Goal: Task Accomplishment & Management: Use online tool/utility

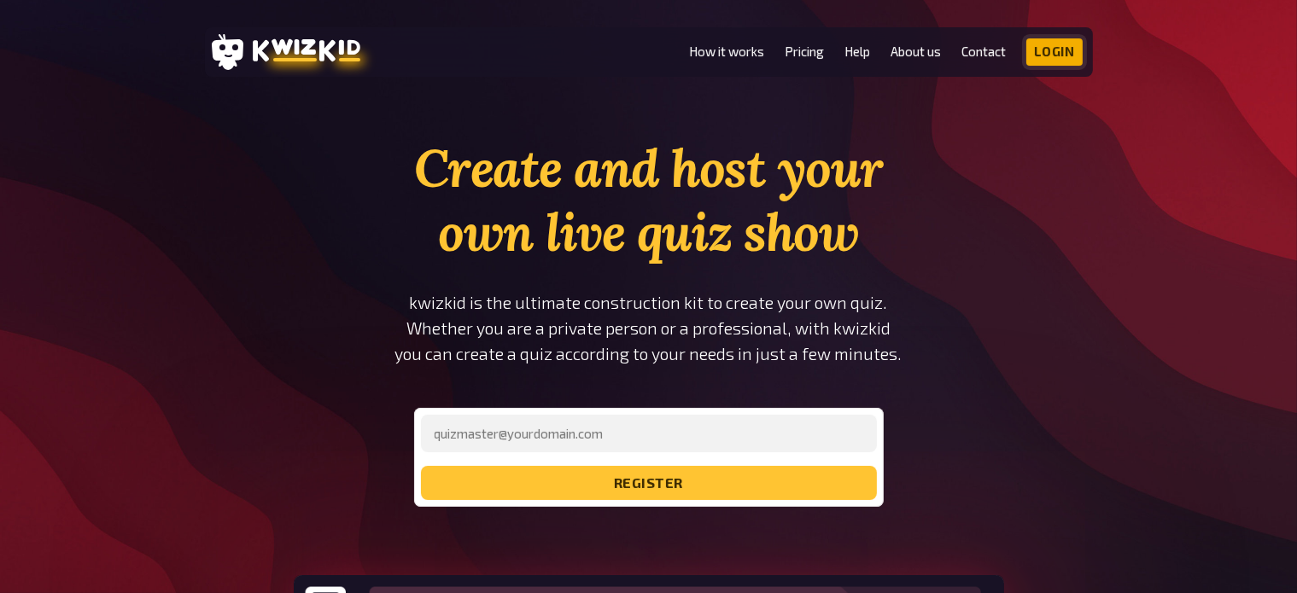
click at [1062, 57] on link "Login" at bounding box center [1054, 51] width 56 height 27
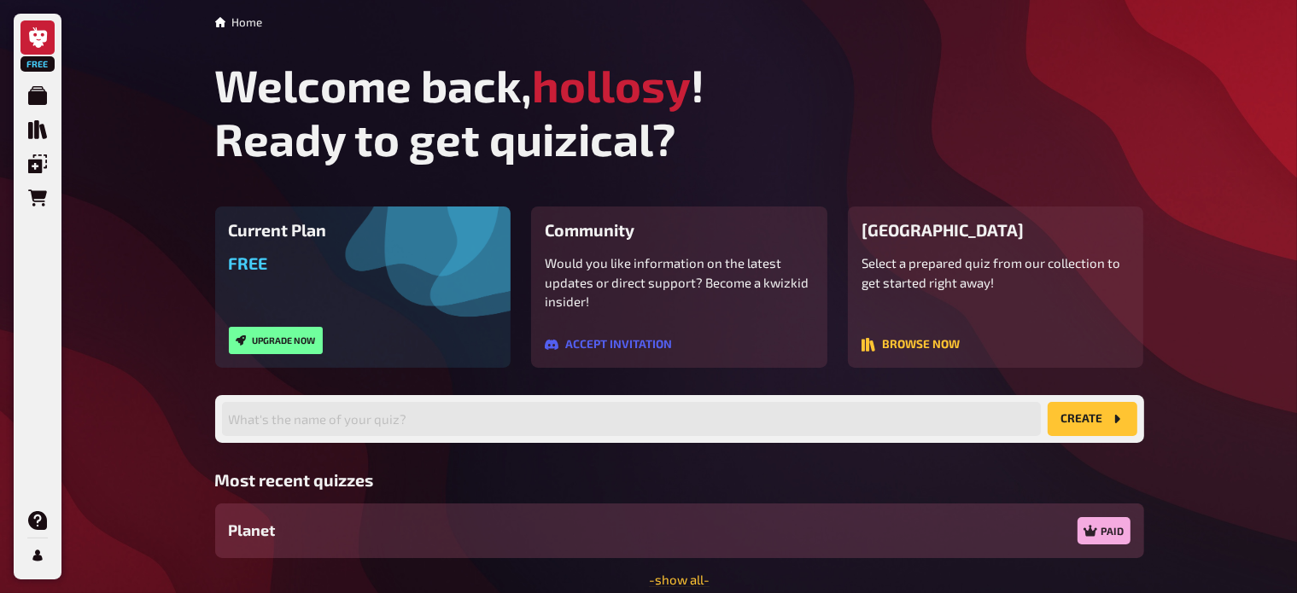
click at [748, 540] on div "Planet Paid" at bounding box center [679, 531] width 929 height 55
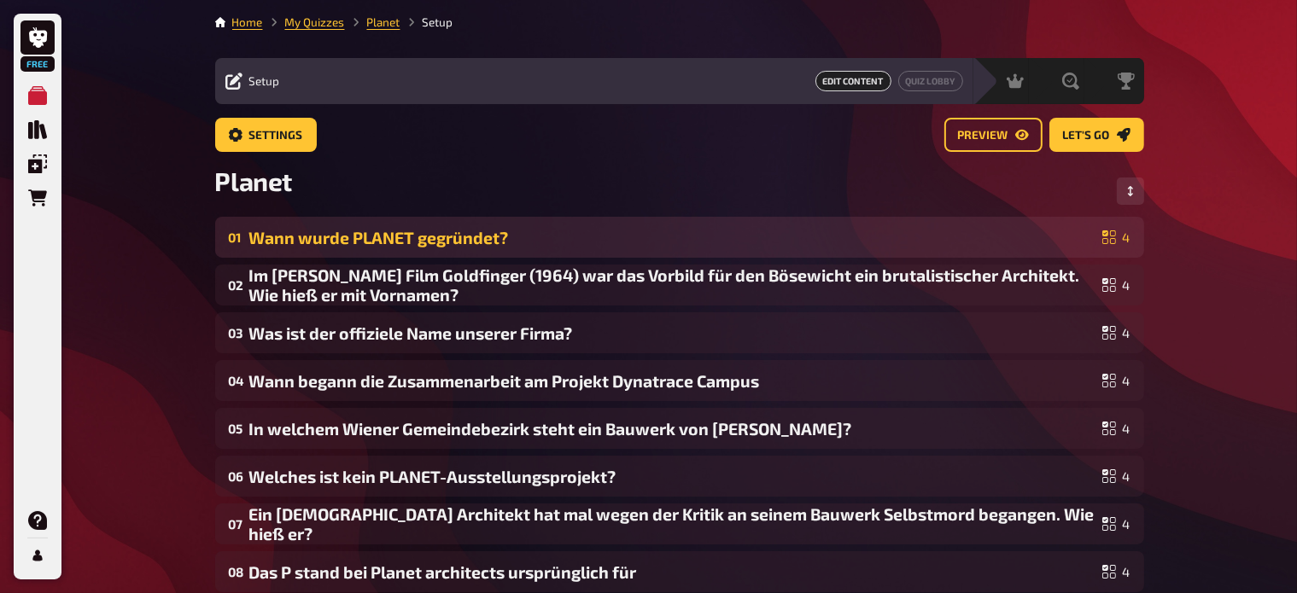
click at [466, 241] on div "Wann wurde PLANET gegründet?" at bounding box center [672, 238] width 846 height 20
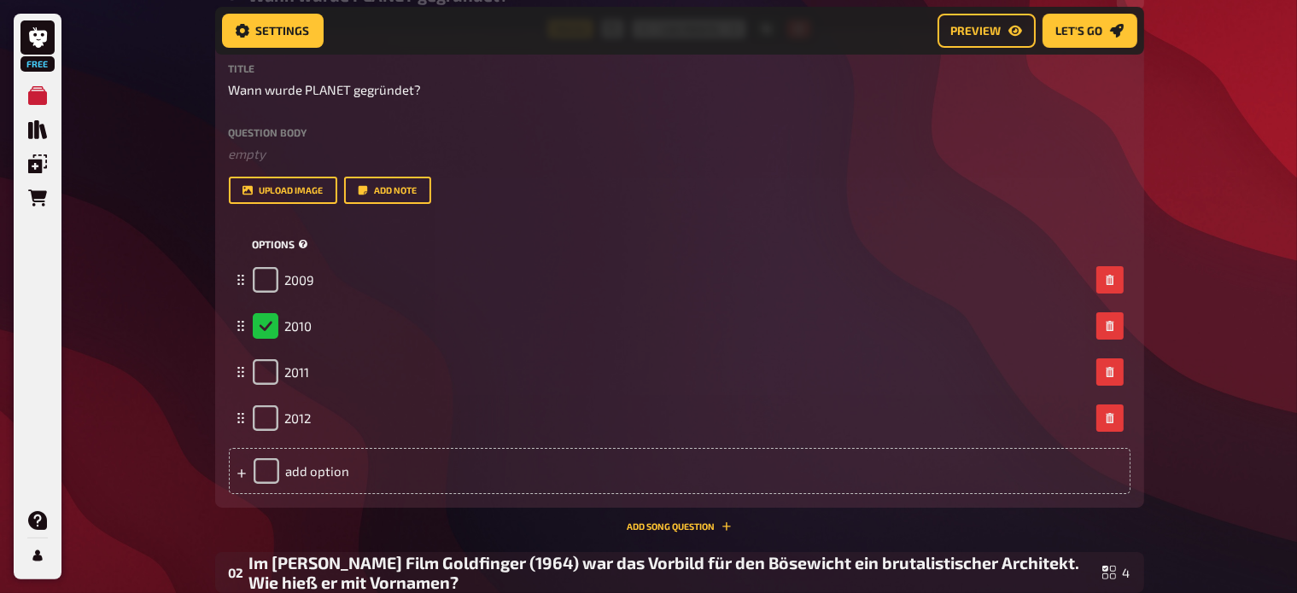
scroll to position [258, 0]
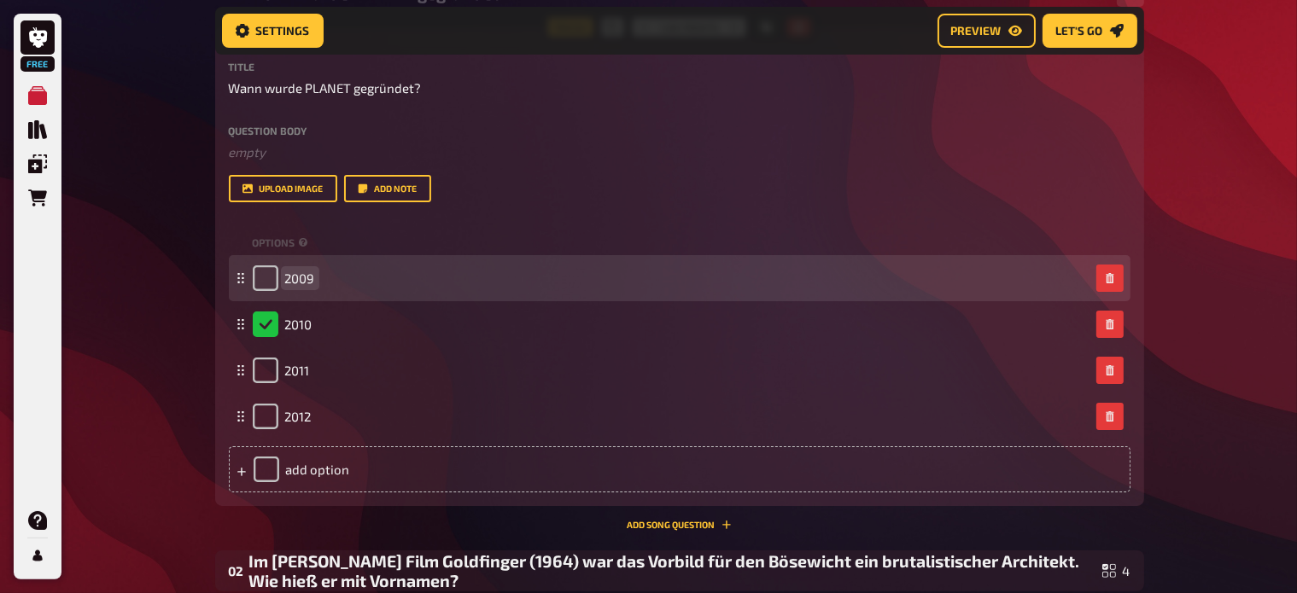
click at [311, 271] on span "2009" at bounding box center [300, 278] width 30 height 15
click at [285, 272] on span "2009" at bounding box center [300, 278] width 30 height 15
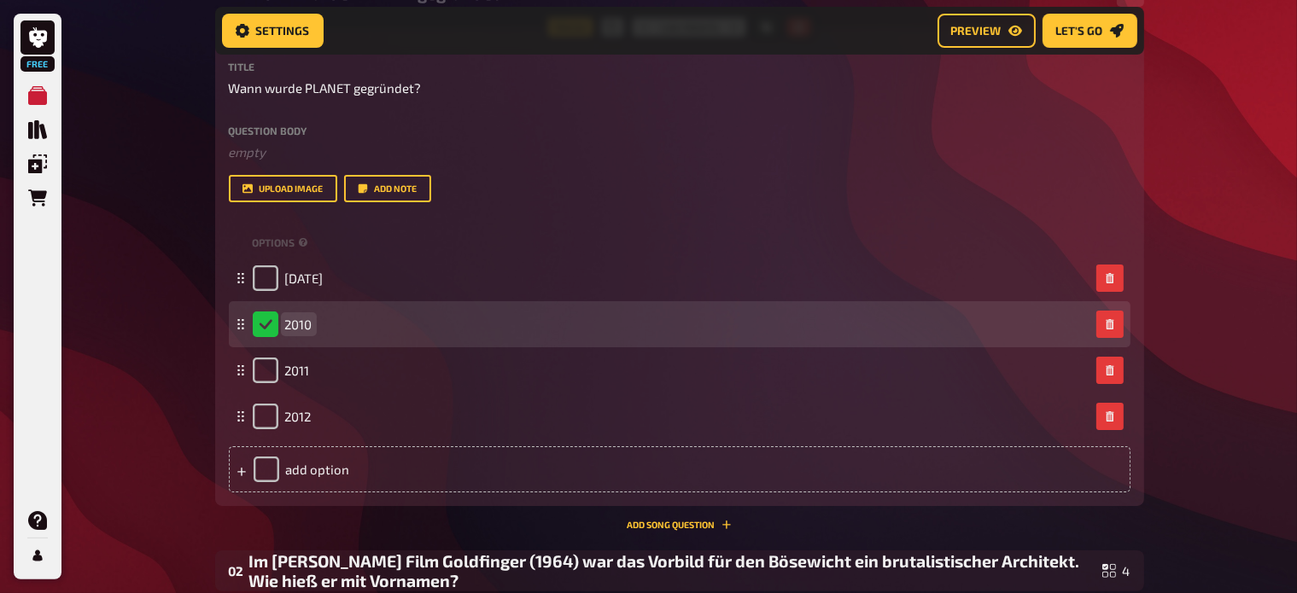
click at [285, 323] on span "2010" at bounding box center [298, 324] width 27 height 15
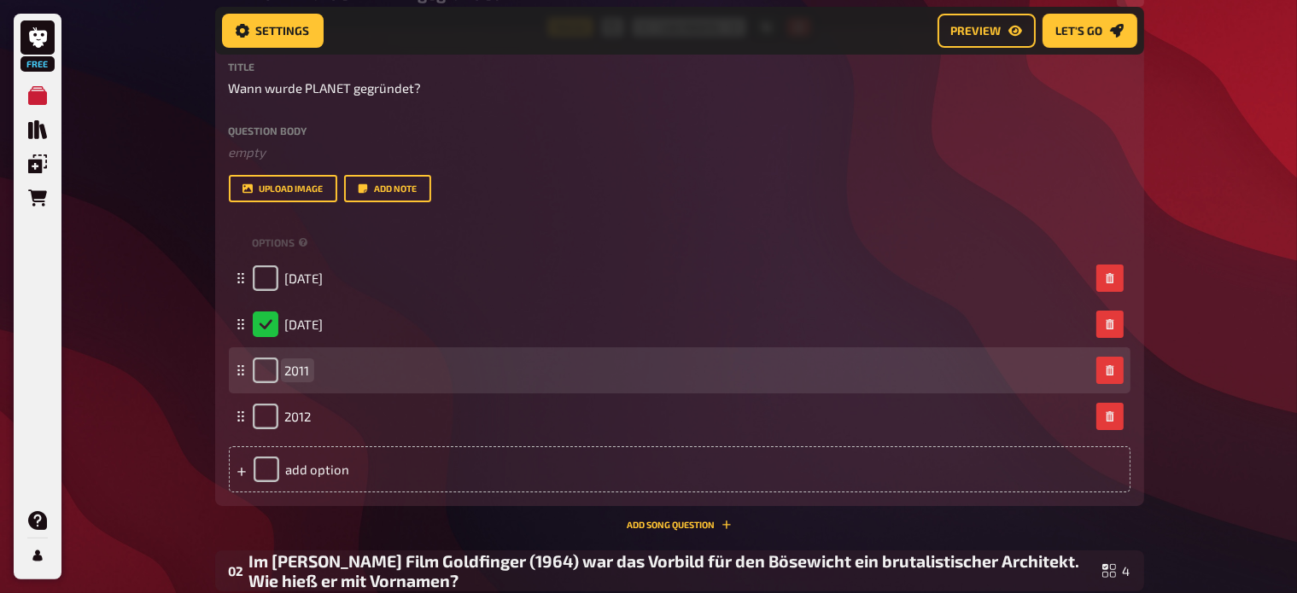
click at [288, 366] on span "2011" at bounding box center [297, 370] width 25 height 15
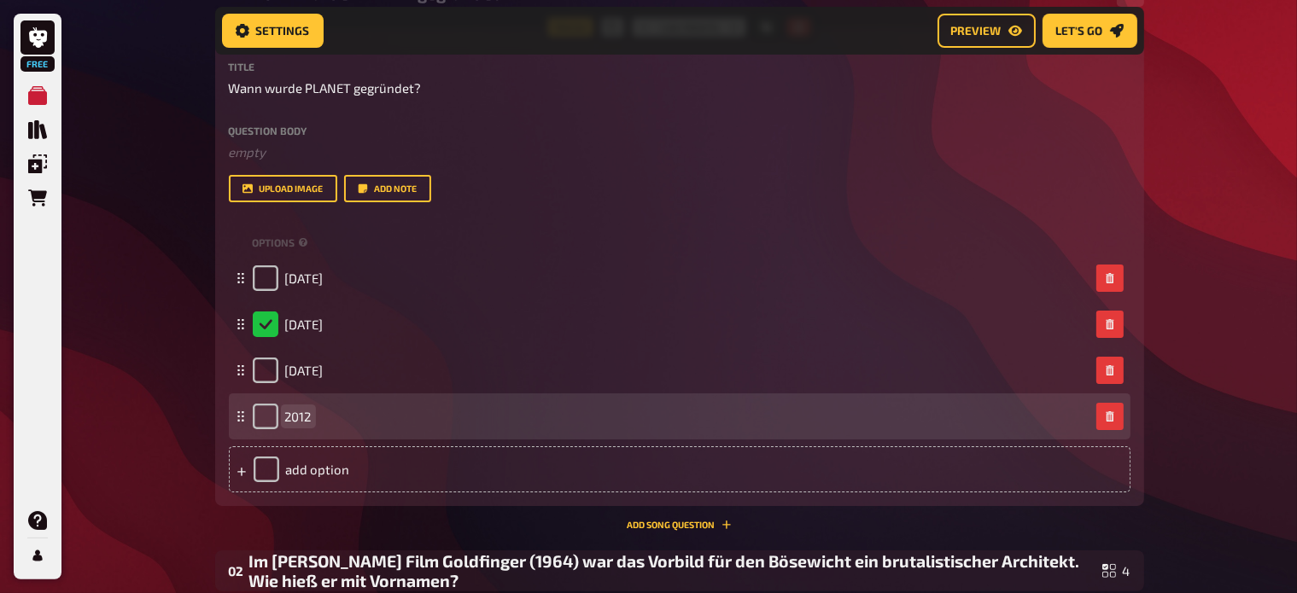
click at [301, 416] on span "2012" at bounding box center [298, 416] width 26 height 15
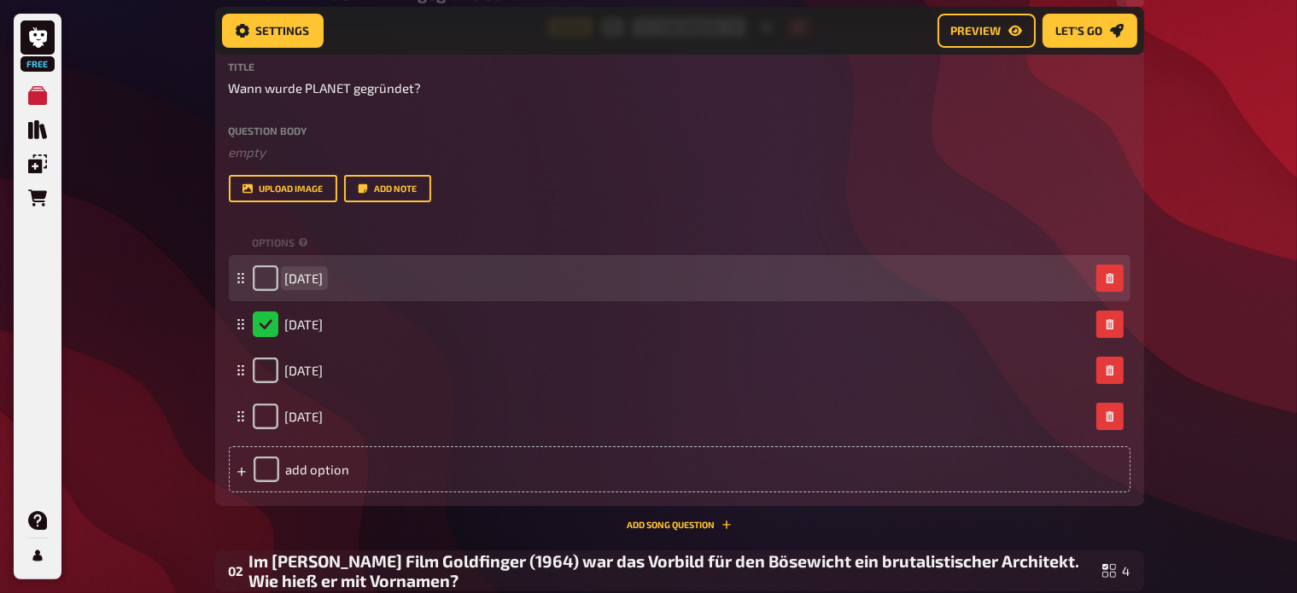
click at [324, 278] on span "30.4.2009" at bounding box center [304, 278] width 38 height 15
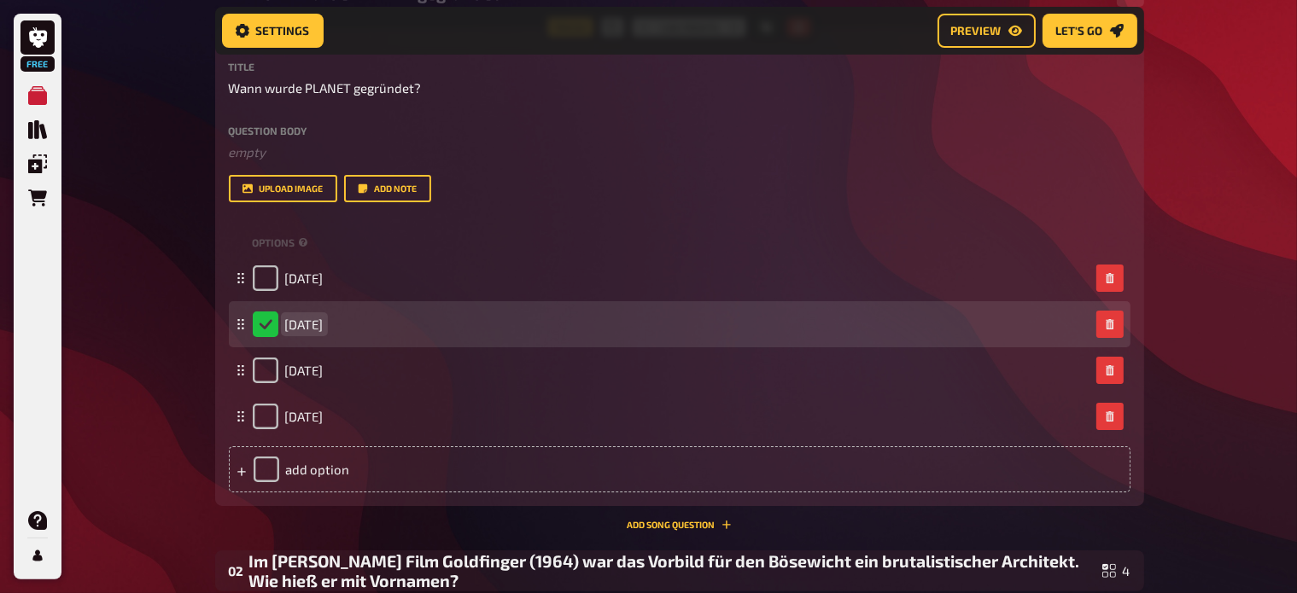
click at [309, 325] on span "21.10.2010" at bounding box center [304, 324] width 38 height 15
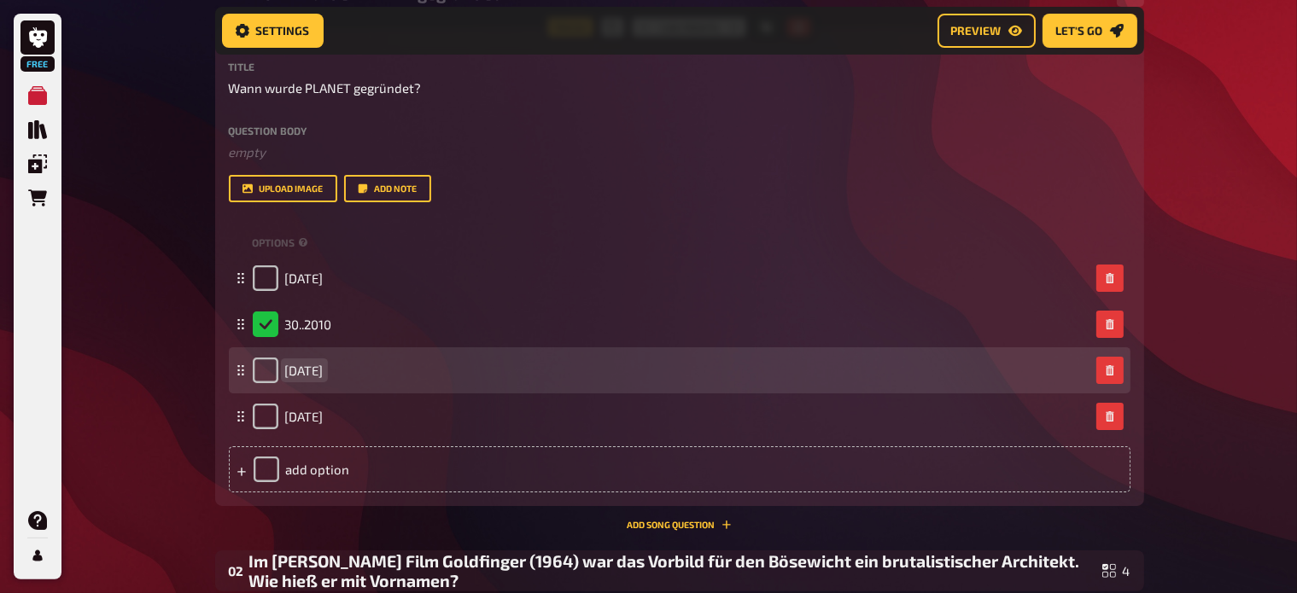
click at [306, 366] on span "30.4.2010" at bounding box center [304, 370] width 38 height 15
checkbox input "true"
checkbox input "false"
checkbox input "true"
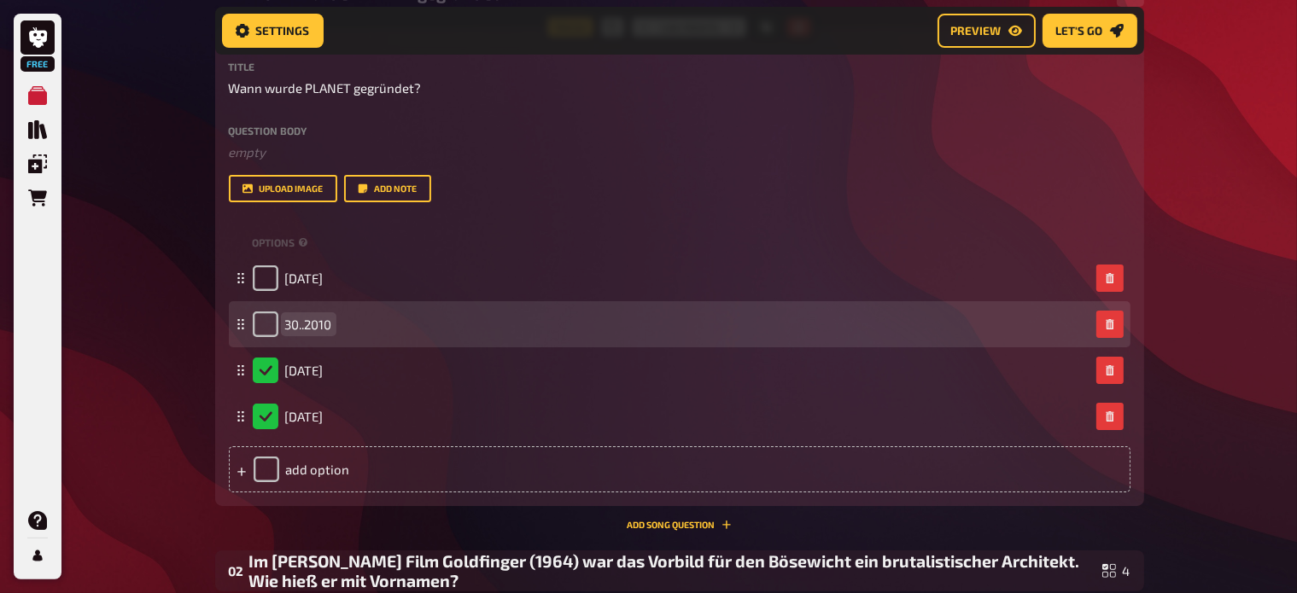
click at [301, 325] on span "30..2010" at bounding box center [308, 324] width 47 height 15
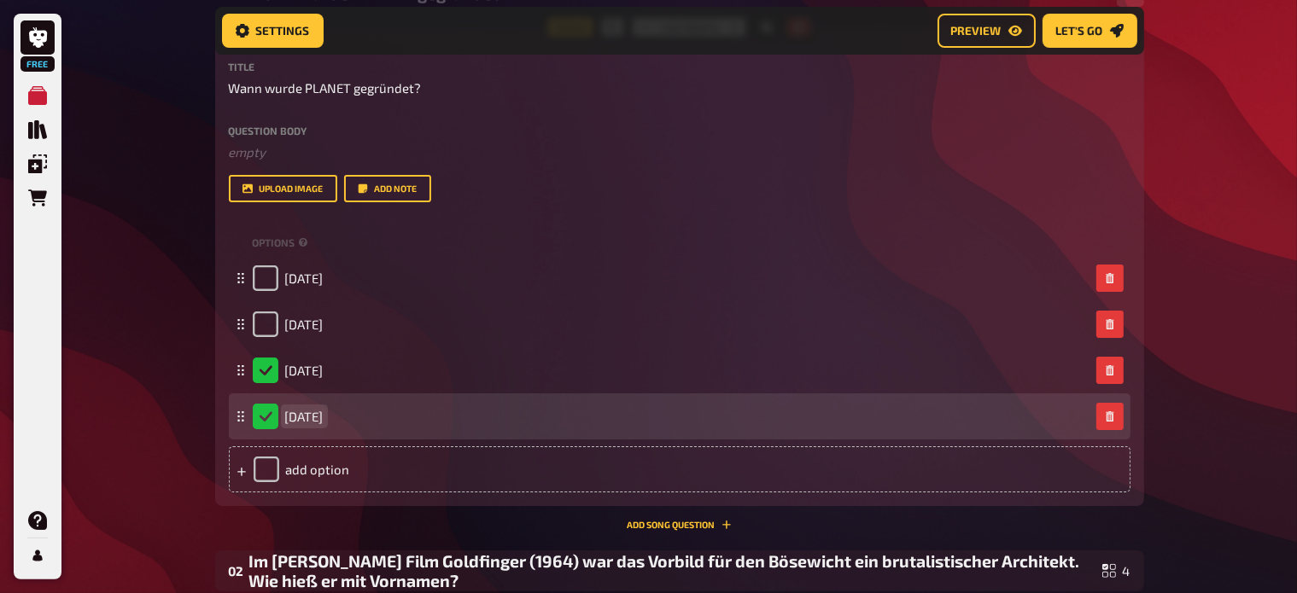
click at [287, 422] on span "1.5.2010" at bounding box center [304, 416] width 38 height 15
click at [299, 419] on span "1.5.2010" at bounding box center [304, 416] width 38 height 15
checkbox input "false"
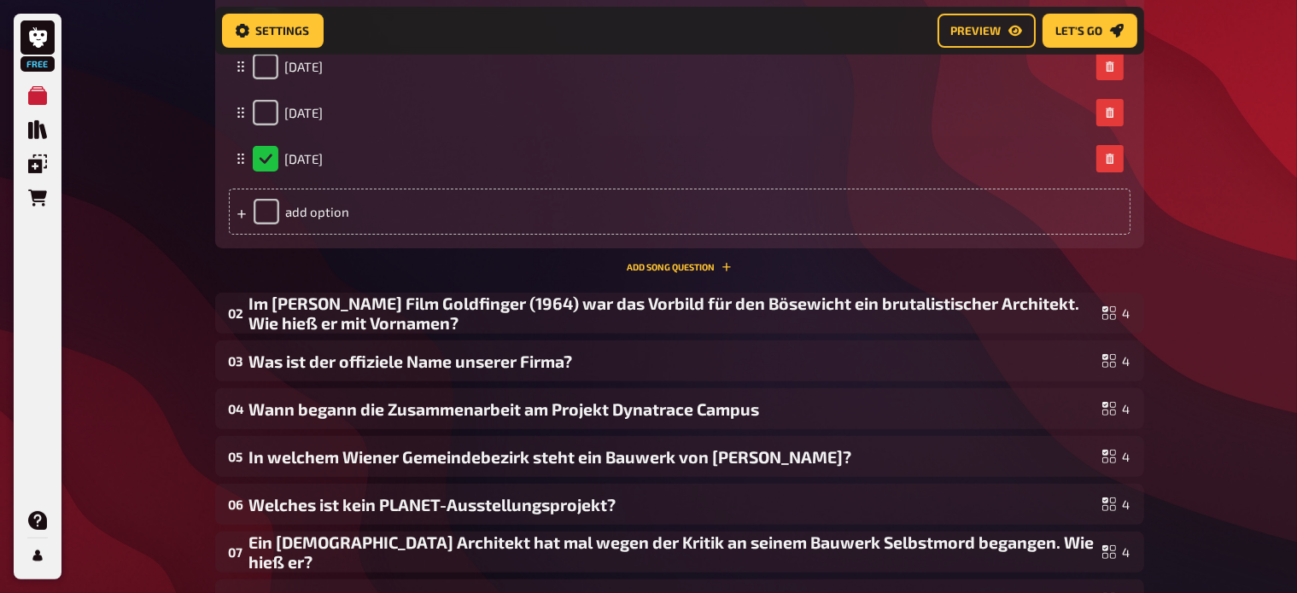
scroll to position [542, 0]
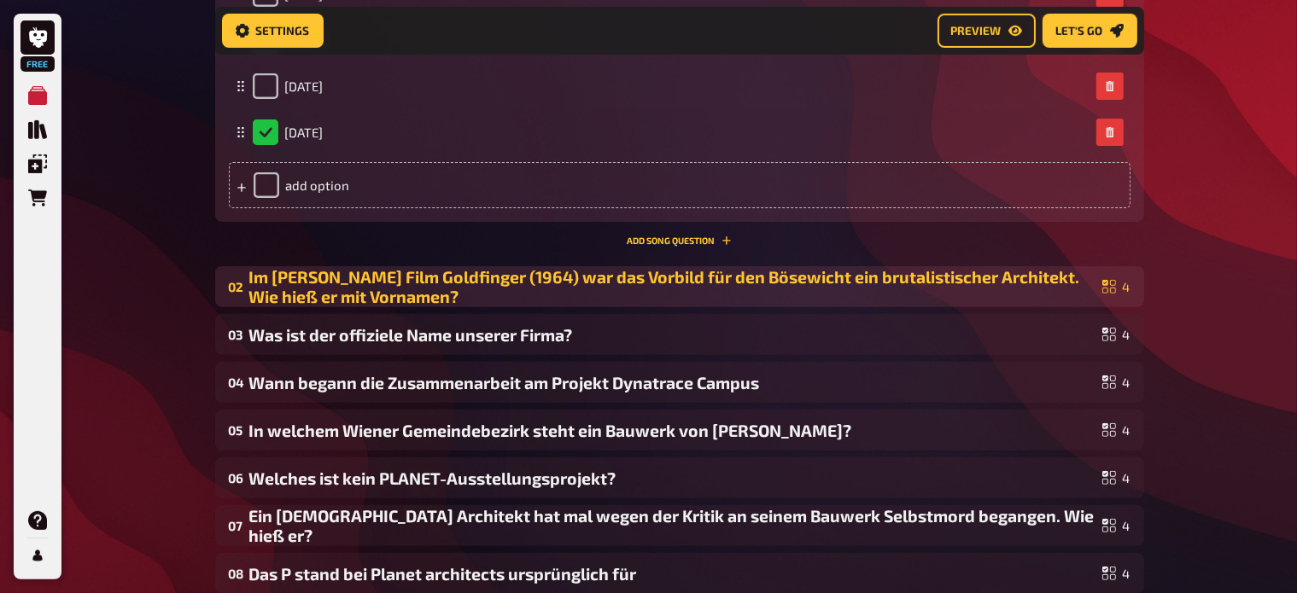
click at [727, 272] on div "Im James Bond Film Goldfinger (1964) war das Vorbild für den Bösewicht ein brut…" at bounding box center [672, 286] width 846 height 39
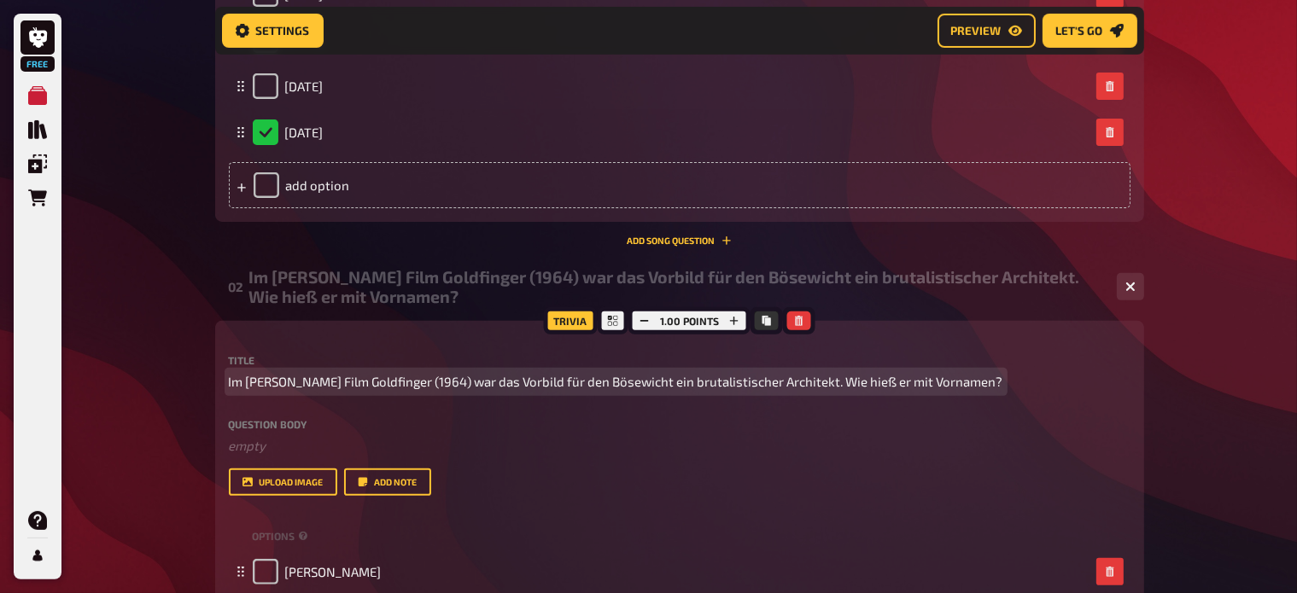
click at [584, 382] on span "Im James Bond Film Goldfinger (1964) war das Vorbild für den Bösewicht ein brut…" at bounding box center [616, 382] width 774 height 20
click at [579, 377] on span "Im James Bond Film Goldfinger (1964) war das Vorbild für den Bösewicht ein brut…" at bounding box center [616, 382] width 774 height 20
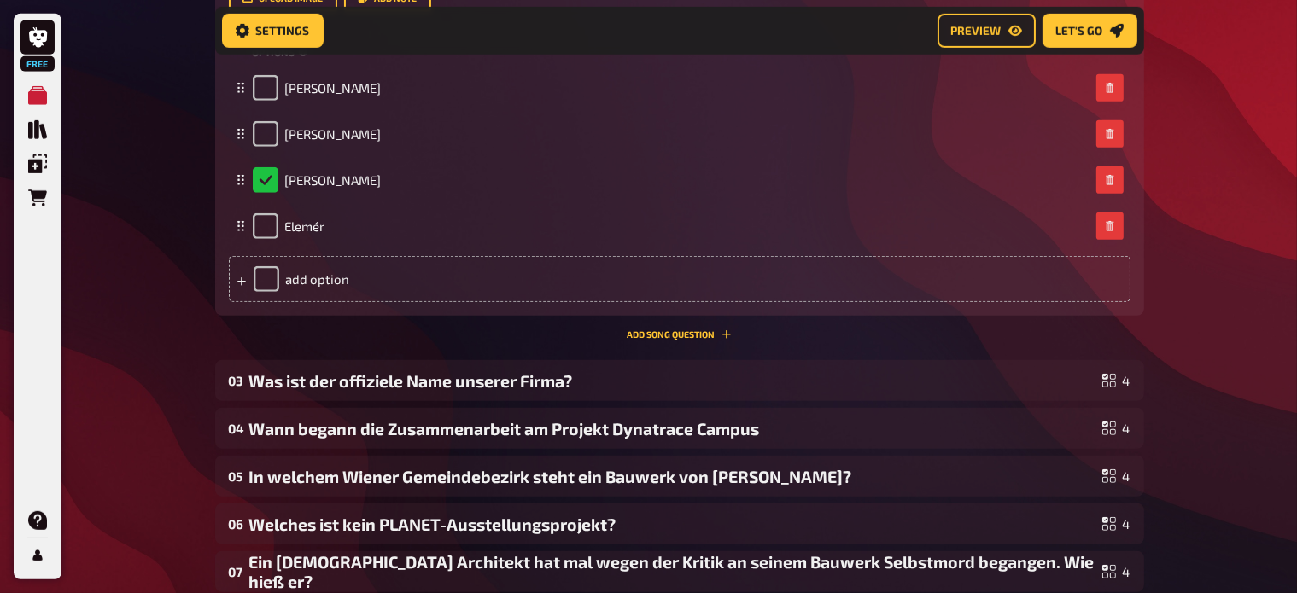
scroll to position [1047, 0]
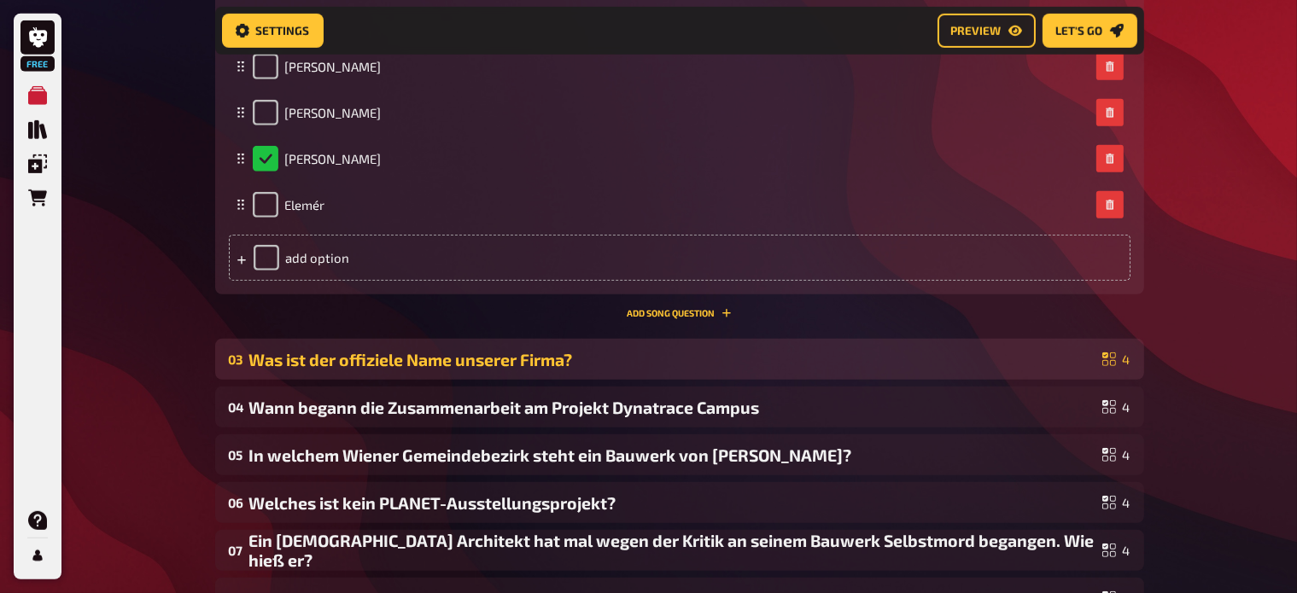
click at [338, 361] on div "Was ist der offiziele Name unserer Firma?" at bounding box center [672, 360] width 846 height 20
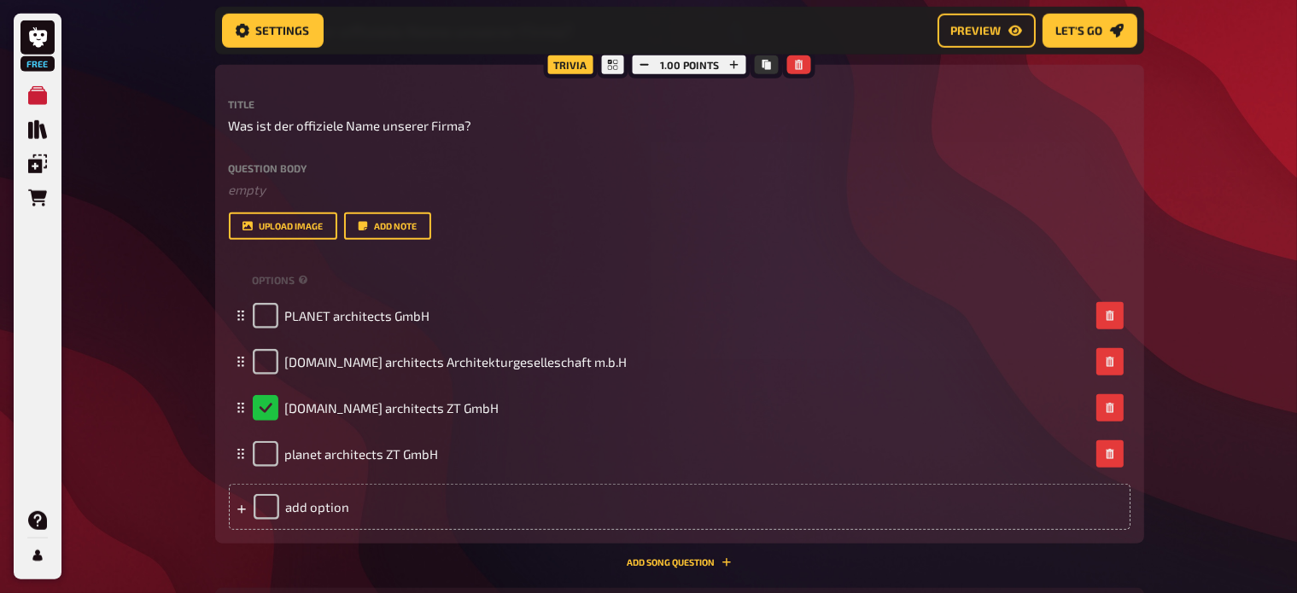
scroll to position [1376, 0]
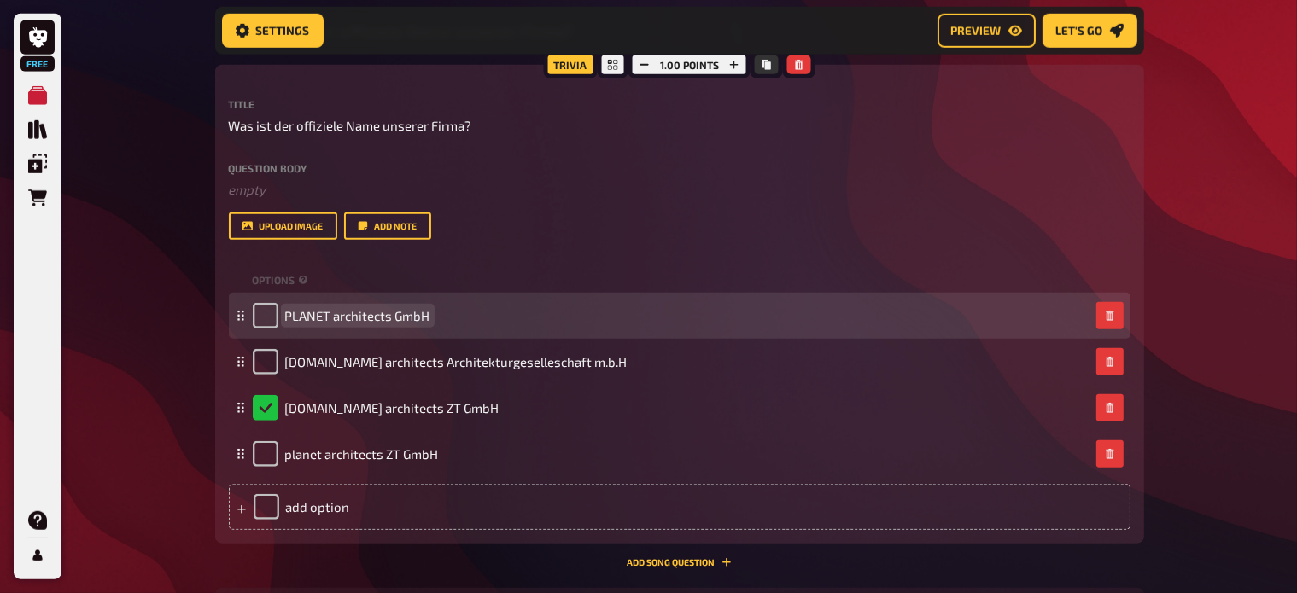
click at [364, 317] on span "PLANET architects GmbH" at bounding box center [357, 315] width 145 height 15
click at [314, 319] on span "PLANET architects GmbH" at bounding box center [357, 315] width 145 height 15
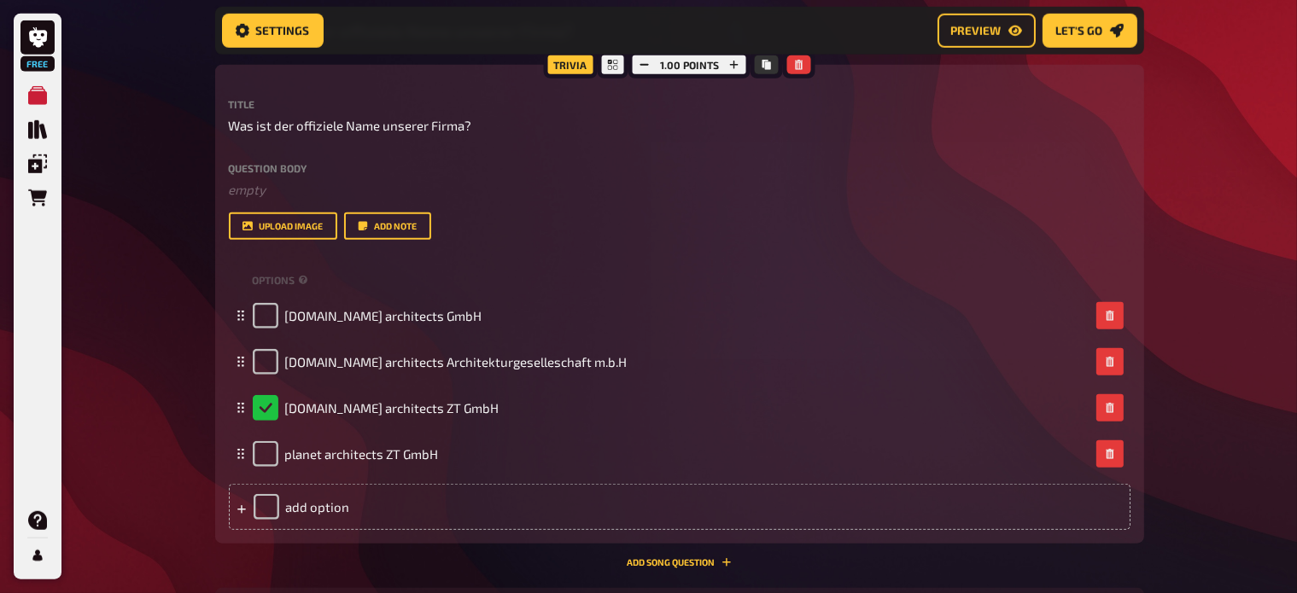
click at [189, 332] on div "Free My Quizzes Quiz Library Overlays Orders Help Profile Home My Quizzes Plane…" at bounding box center [648, 80] width 1297 height 2912
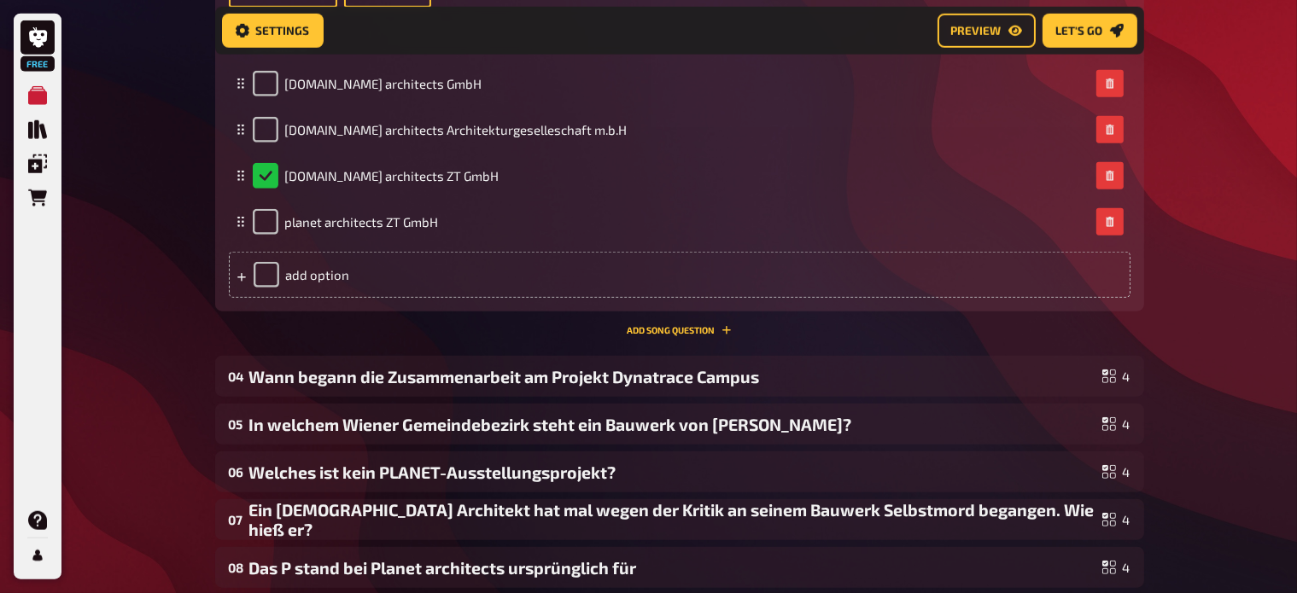
scroll to position [1612, 0]
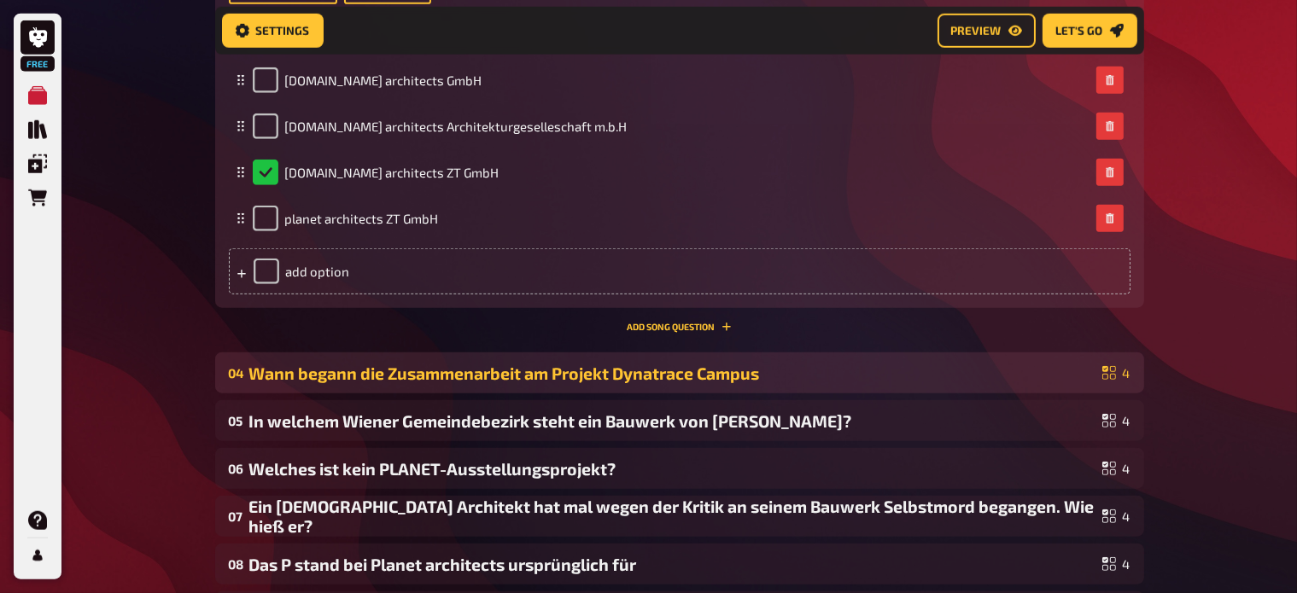
click at [376, 378] on div "Wann begann die Zusammenarbeit am Projekt Dynatrace Campus" at bounding box center [672, 374] width 846 height 20
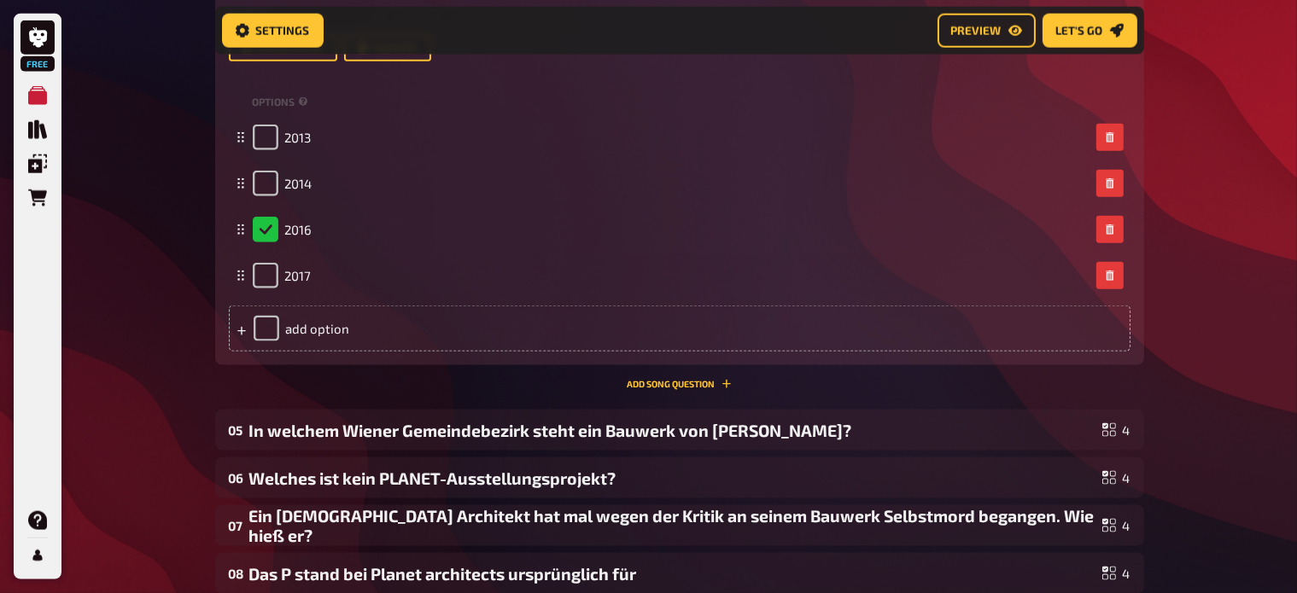
scroll to position [2250, 0]
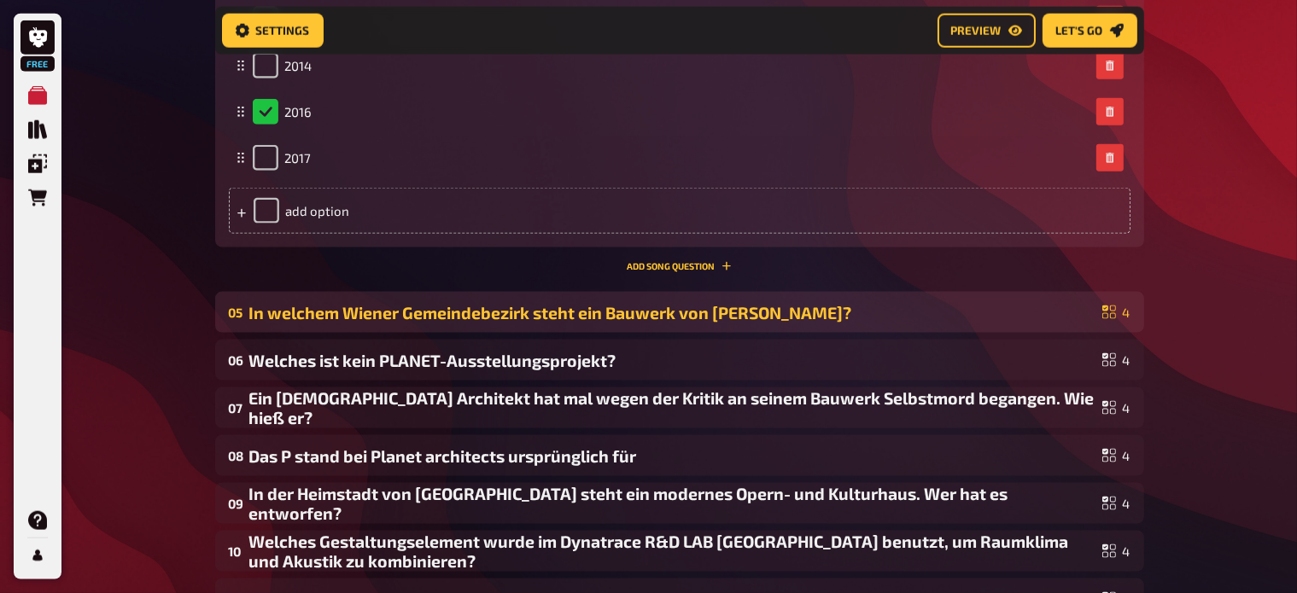
click at [389, 309] on div "In welchem Wiener Gemeindebezirk steht ein Bauwerk von Friedensreich Hundertwas…" at bounding box center [672, 313] width 846 height 20
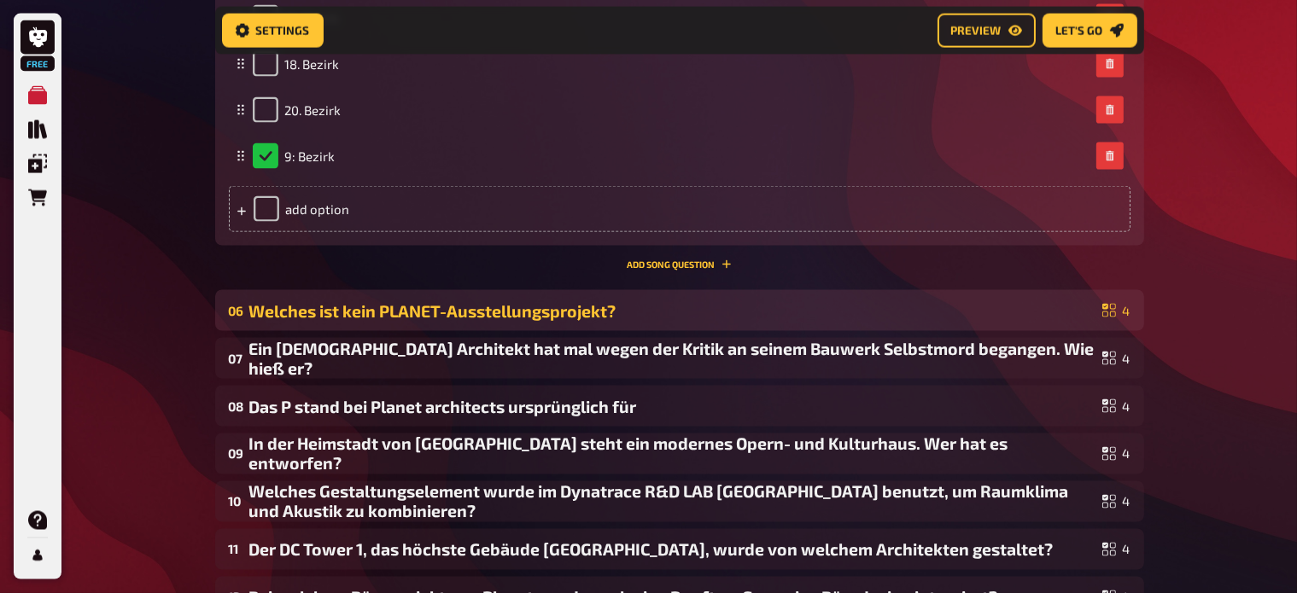
scroll to position [2831, 0]
click at [359, 309] on div "Welches ist kein PLANET-Ausstellungsprojekt?" at bounding box center [672, 310] width 846 height 20
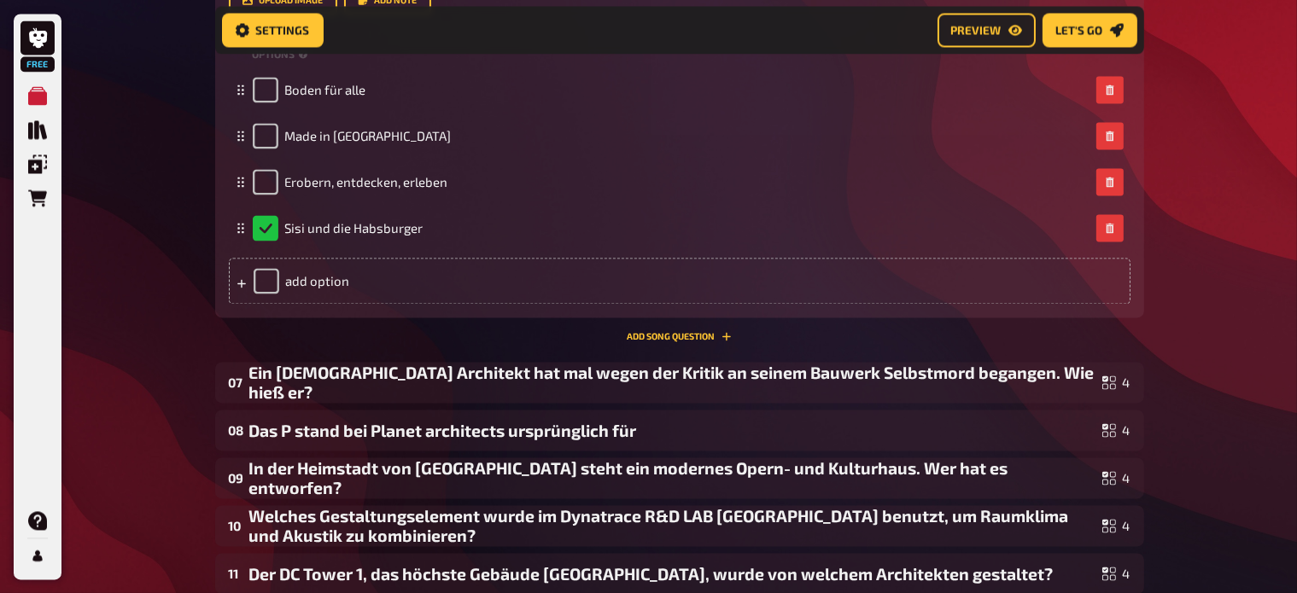
scroll to position [3340, 0]
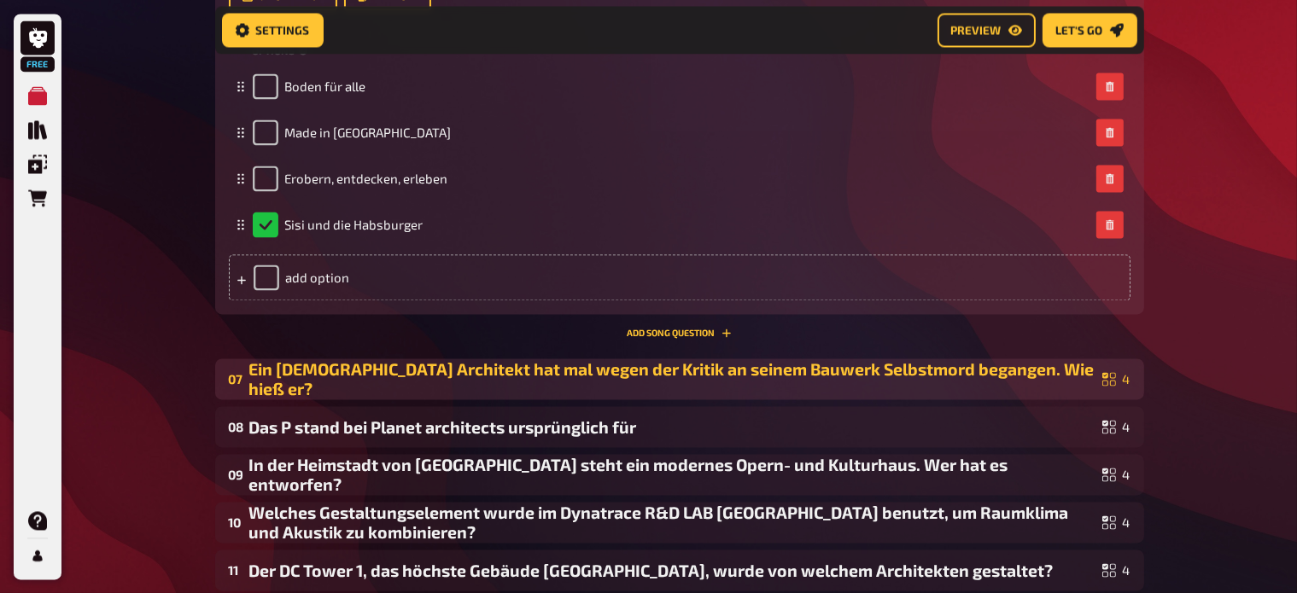
click at [340, 365] on div "Ein österreichischer Architekt hat mal wegen der Kritik an seinem Bauwerk Selbs…" at bounding box center [672, 378] width 846 height 39
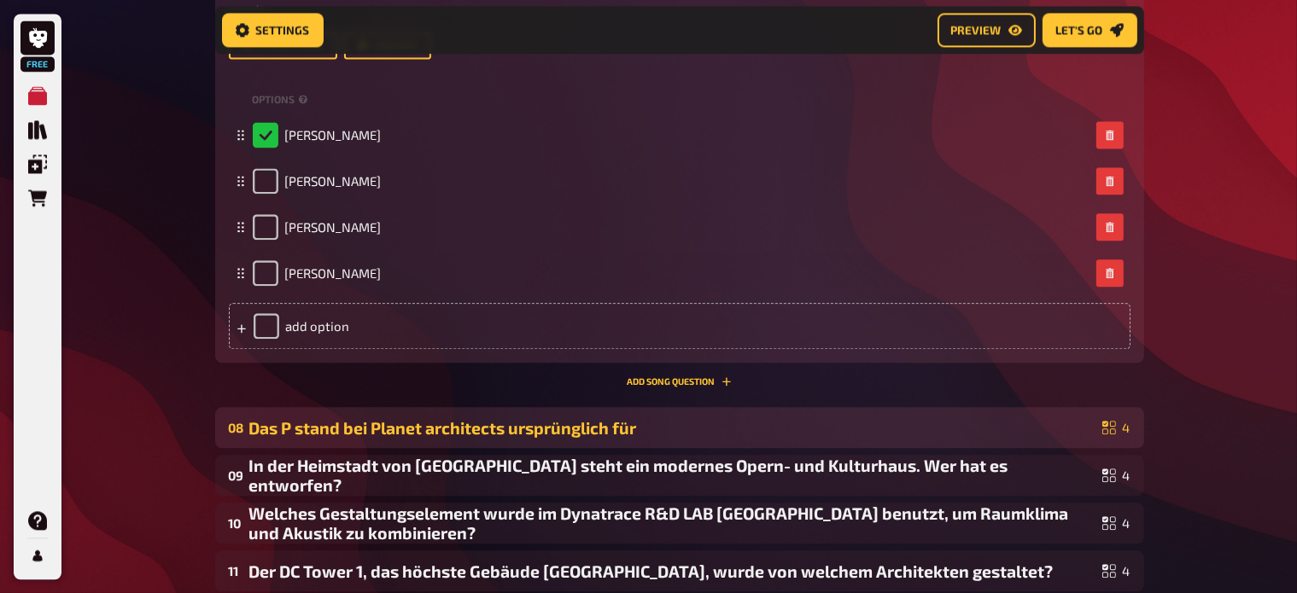
scroll to position [3871, 0]
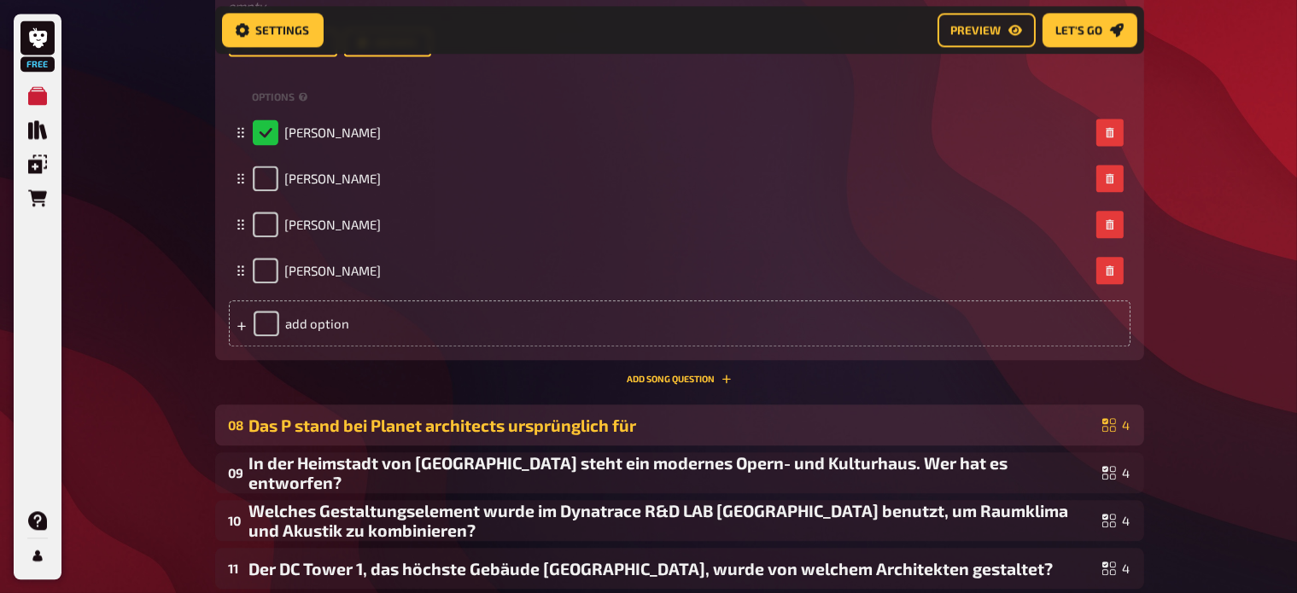
click at [429, 425] on div "Das P stand bei Planet architects ursprünglich für" at bounding box center [672, 426] width 846 height 20
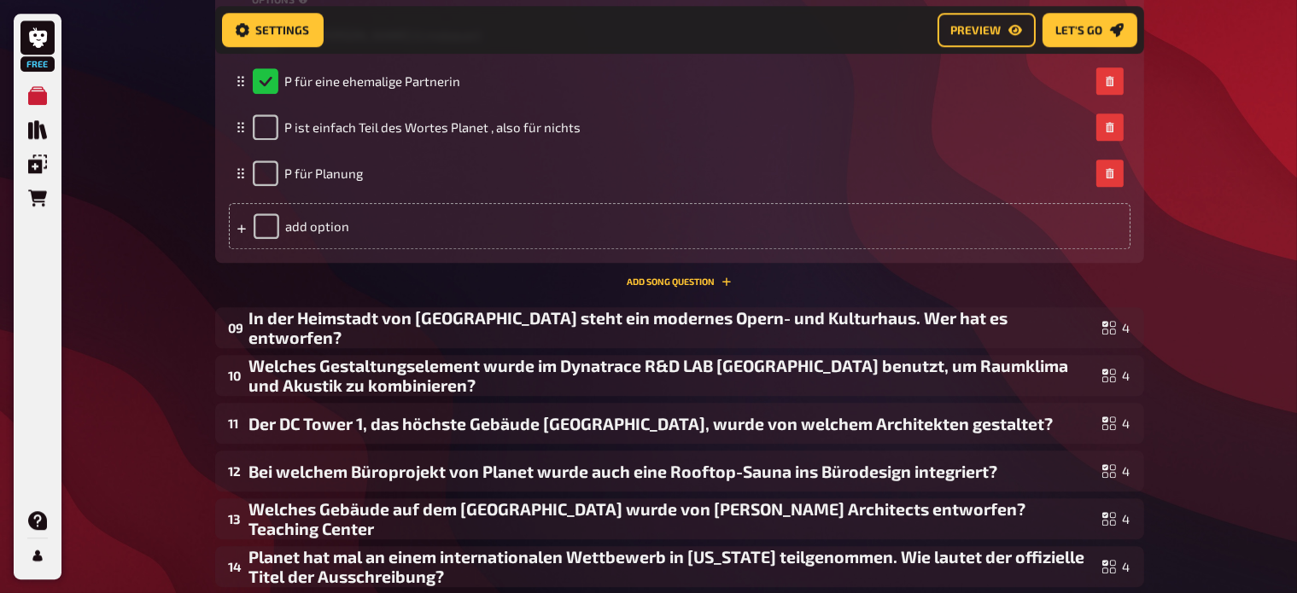
scroll to position [4548, 0]
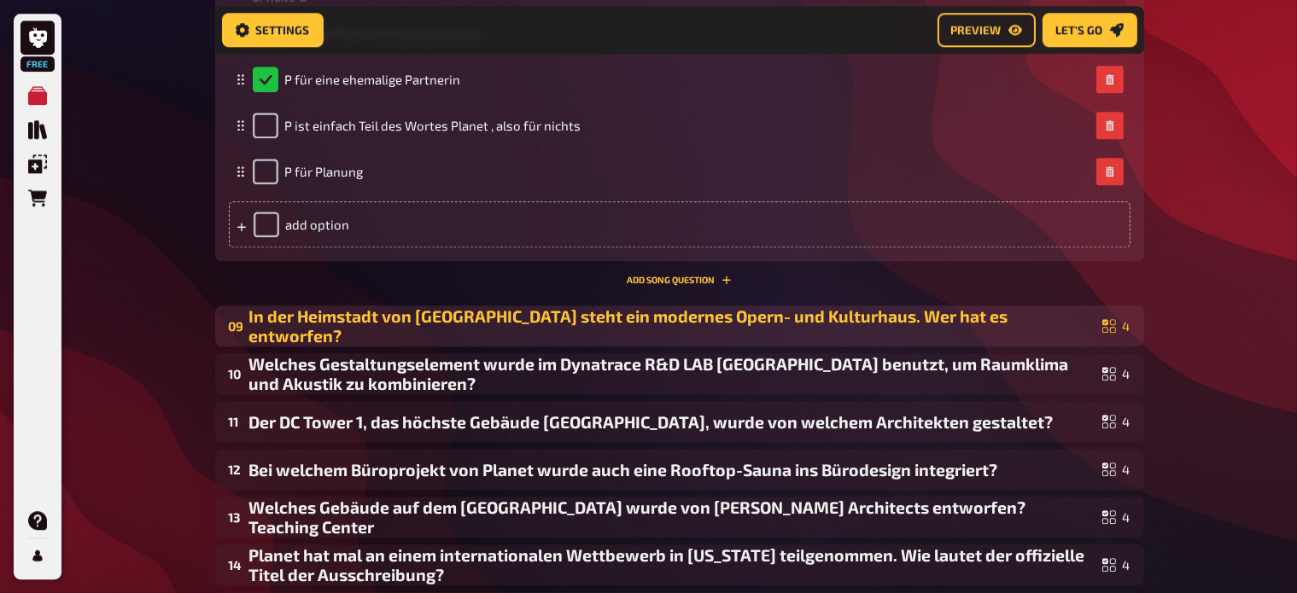
click at [381, 319] on div "In der Heimstadt von Diego steht ein modernes Opern- und Kulturhaus. Wer hat es…" at bounding box center [672, 325] width 846 height 39
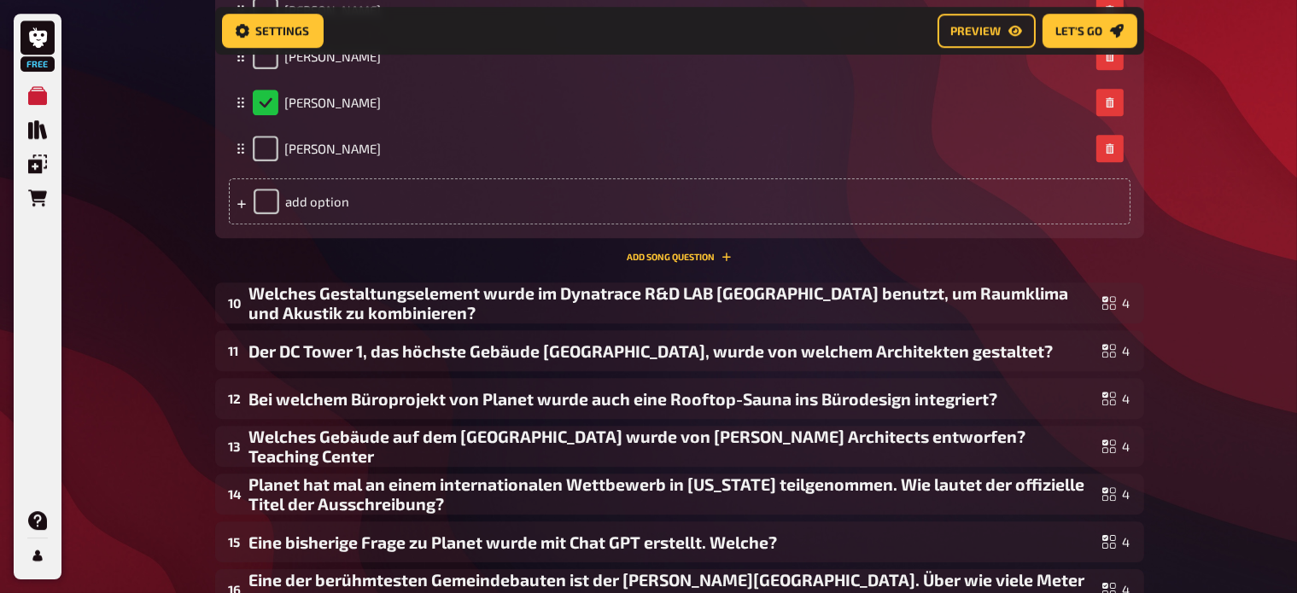
scroll to position [5151, 0]
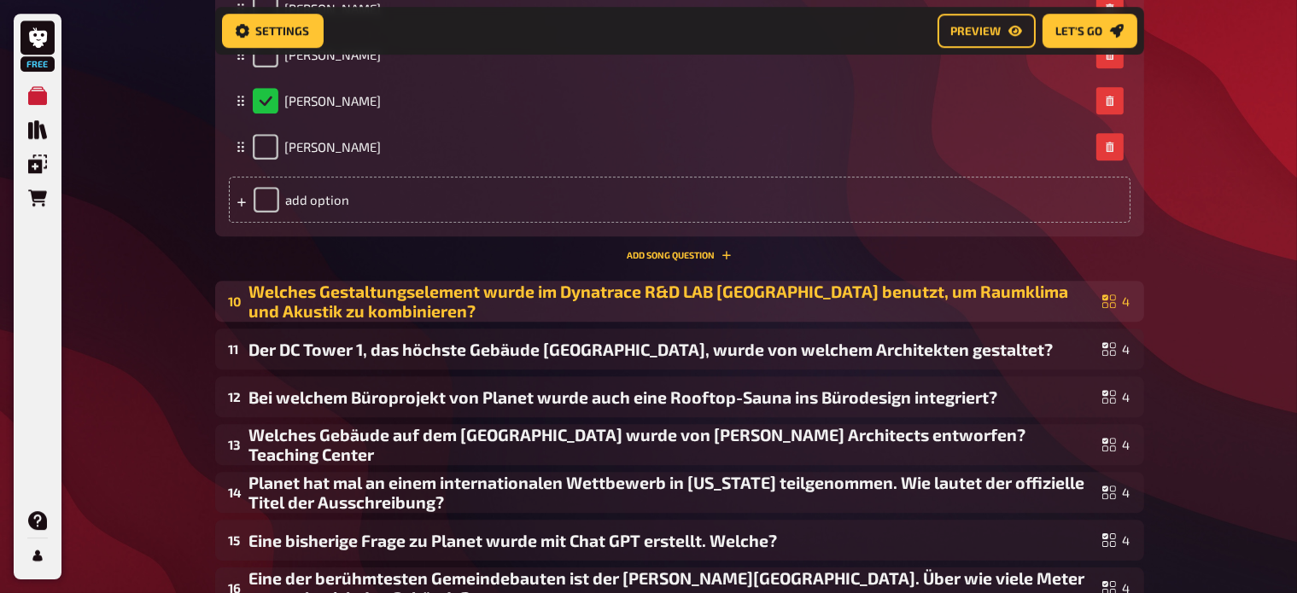
click at [307, 315] on div "Welches Gestaltungselement wurde im Dynatrace R&D LAB Wien benutzt, um Raumklim…" at bounding box center [672, 301] width 846 height 39
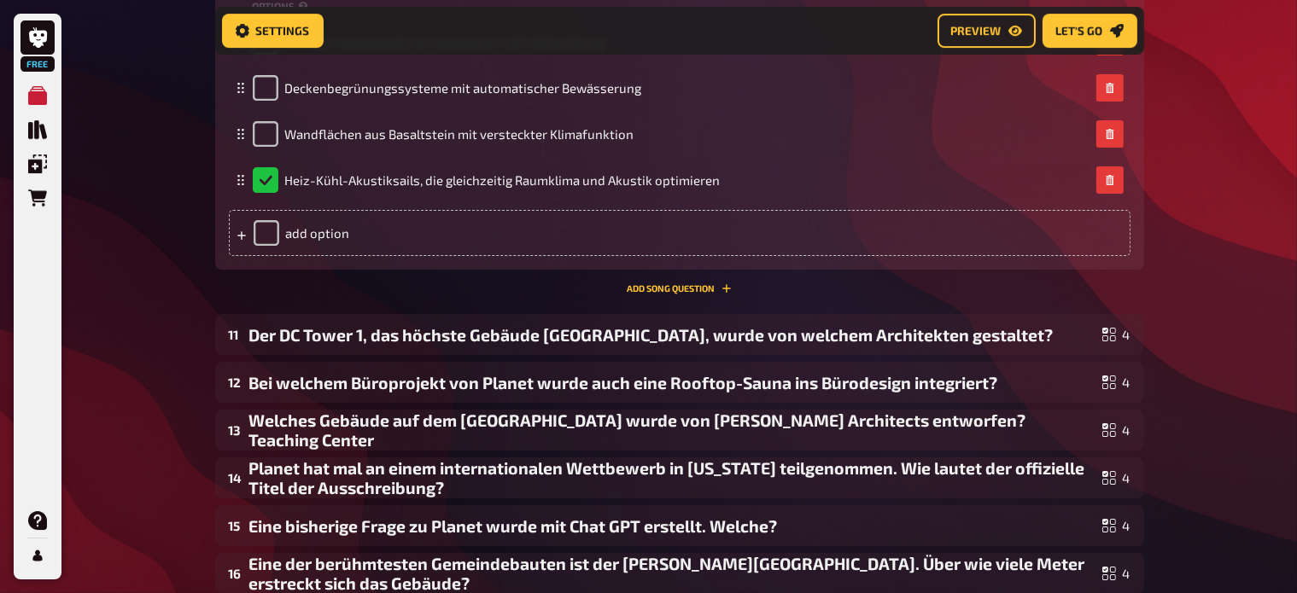
scroll to position [5698, 0]
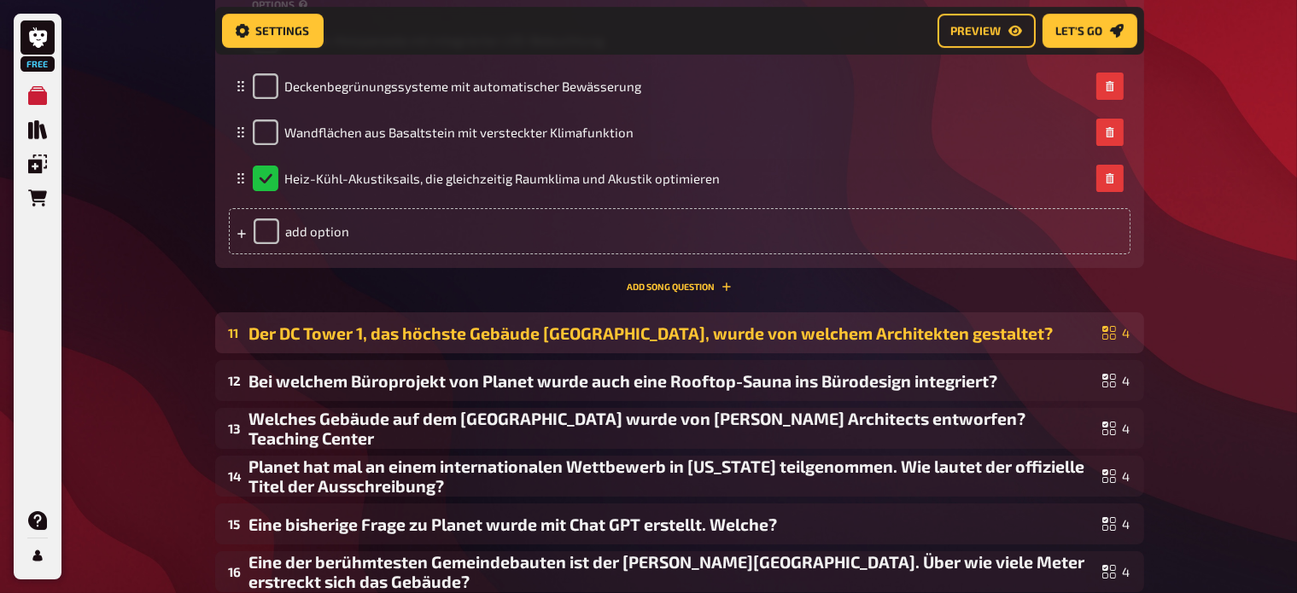
click at [364, 334] on div "Der DC Tower 1, das höchste Gebäude Österreichs, wurde von welchem Architekten …" at bounding box center [672, 334] width 846 height 20
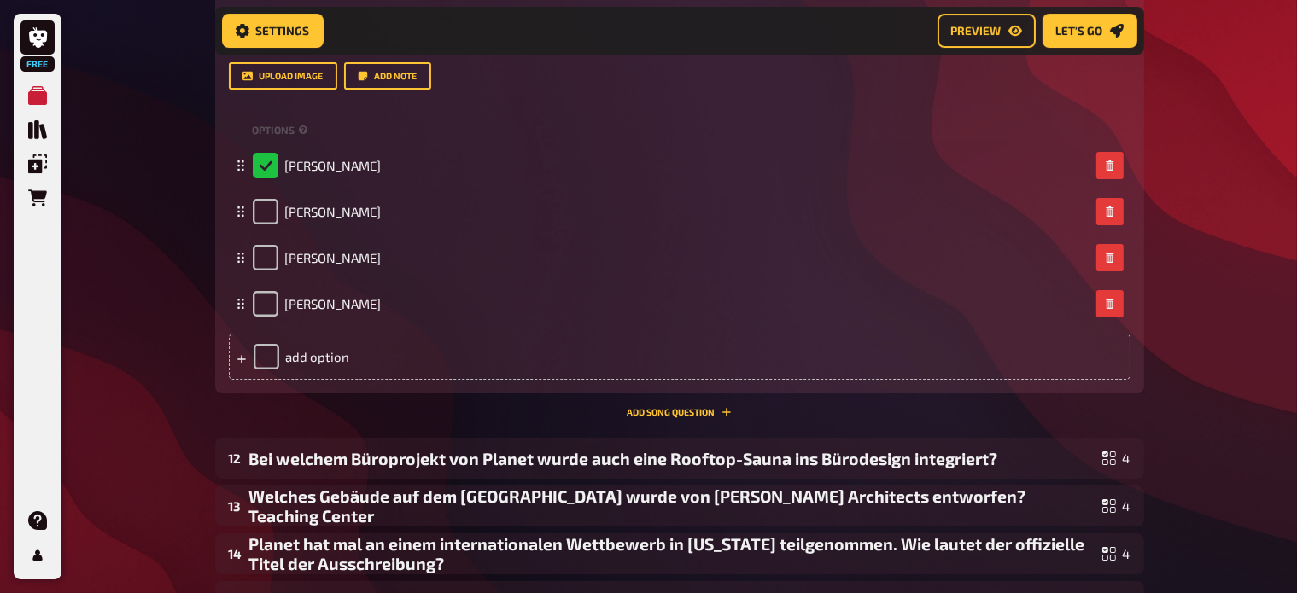
scroll to position [6237, 0]
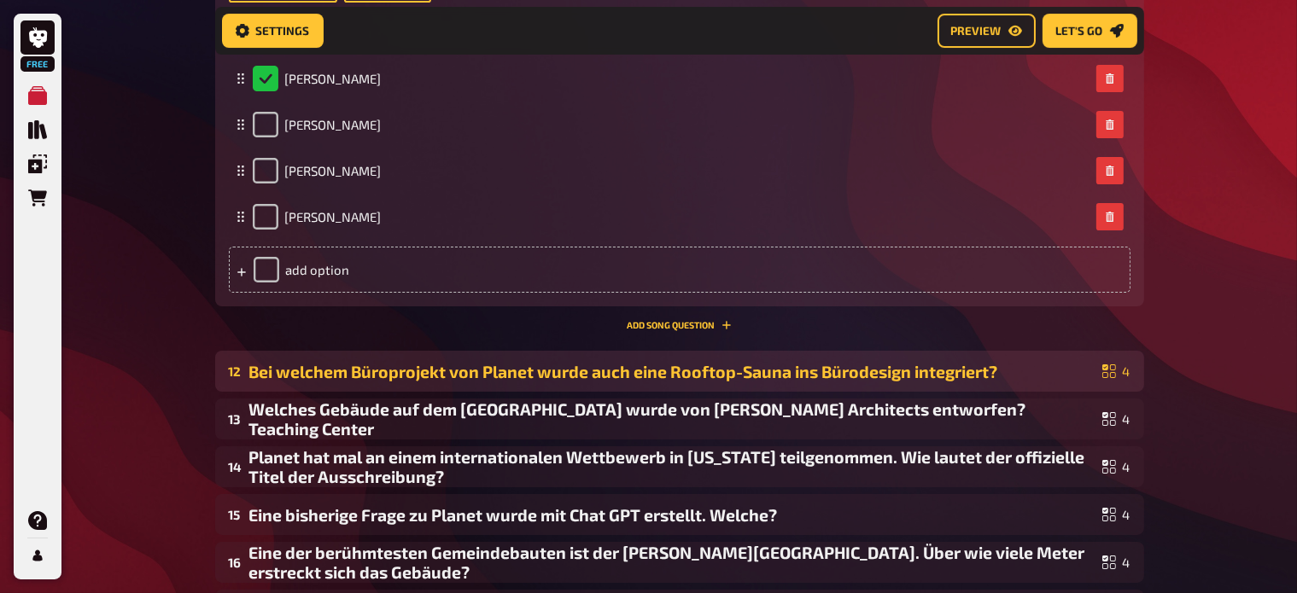
click at [389, 376] on div "Bei welchem Büroprojekt von Planet wurde auch eine Rooftop-Sauna ins Bürodesign…" at bounding box center [672, 372] width 846 height 20
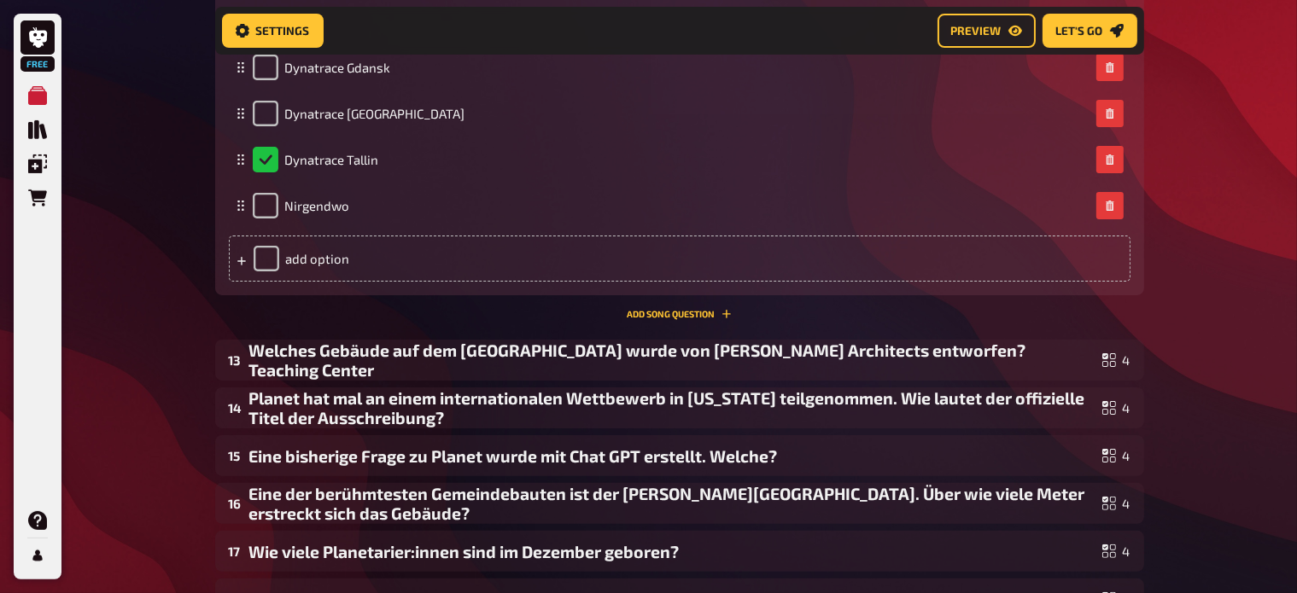
scroll to position [6828, 0]
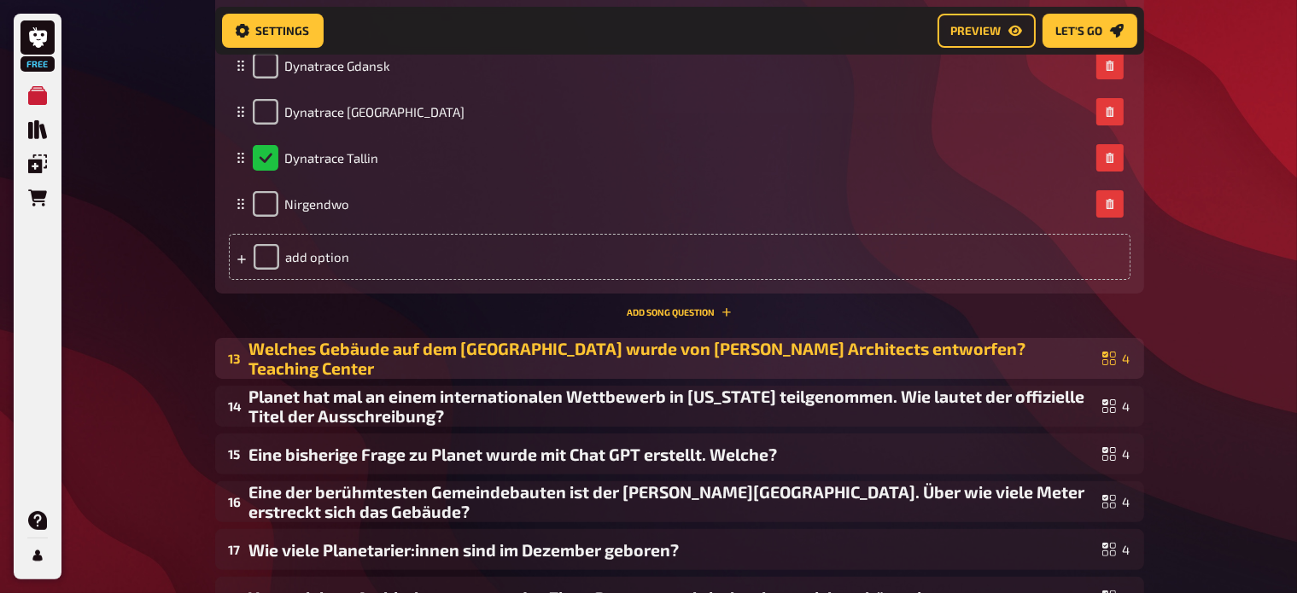
click at [403, 353] on div "Welches Gebäude auf dem WU Campus Wien wurde von Zaha Hadid Architects entworfe…" at bounding box center [672, 358] width 846 height 39
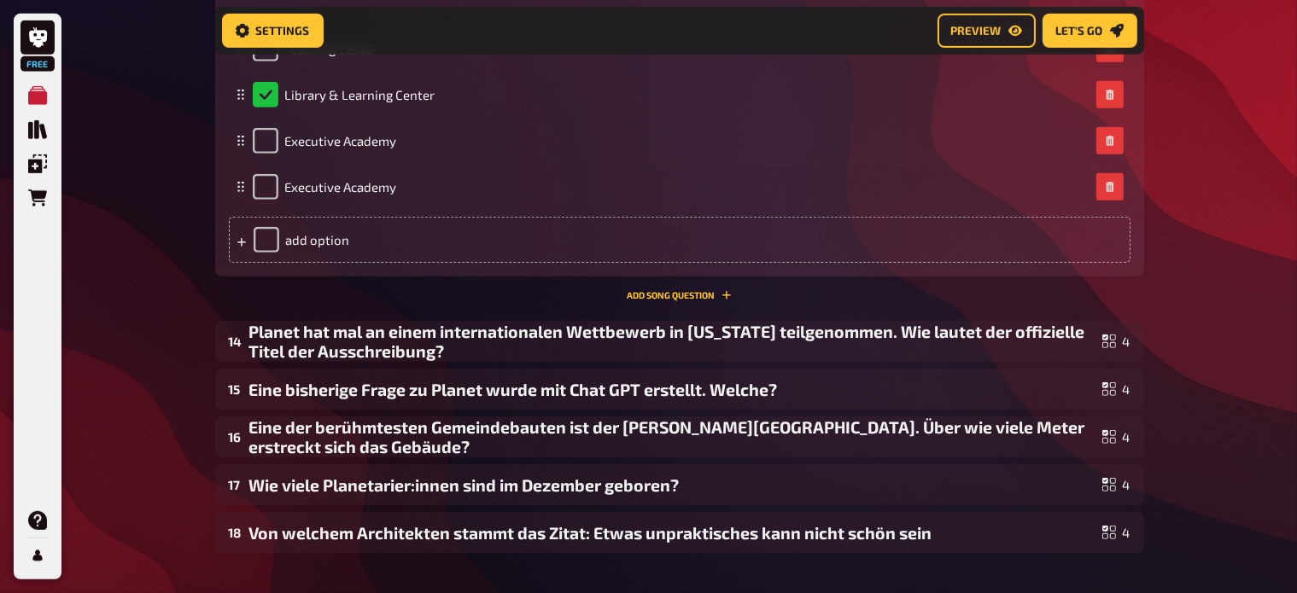
scroll to position [7427, 0]
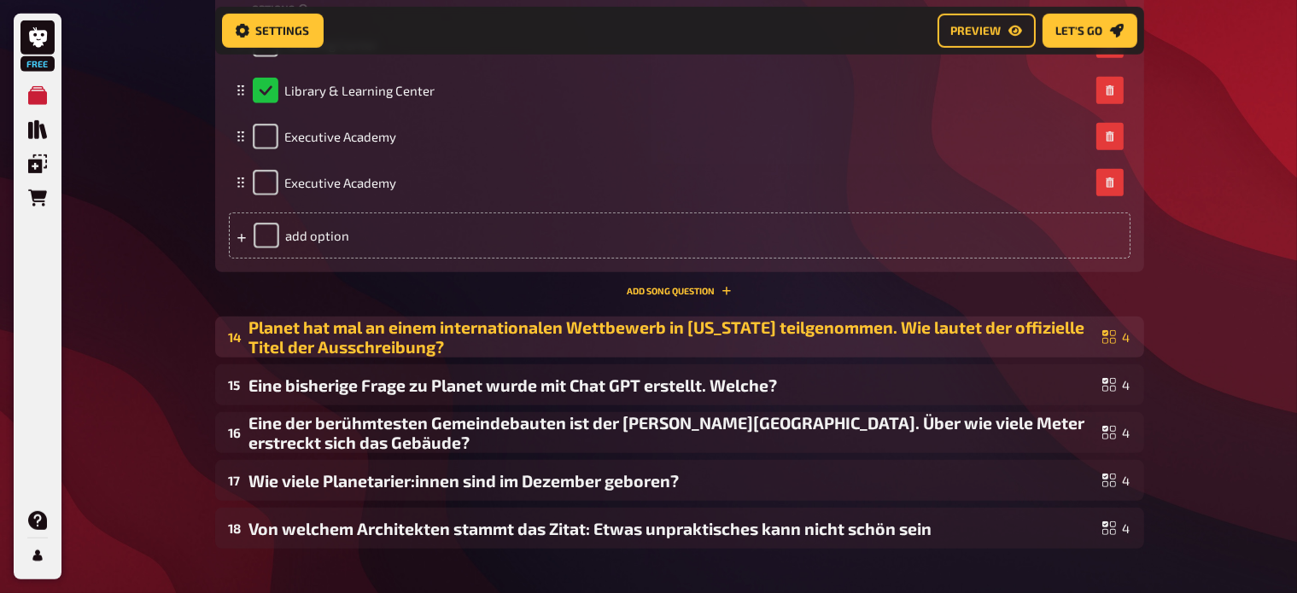
click at [400, 324] on div "Planet hat mal an einem internationalen Wettbewerb in New York teilgenommen. Wi…" at bounding box center [672, 337] width 846 height 39
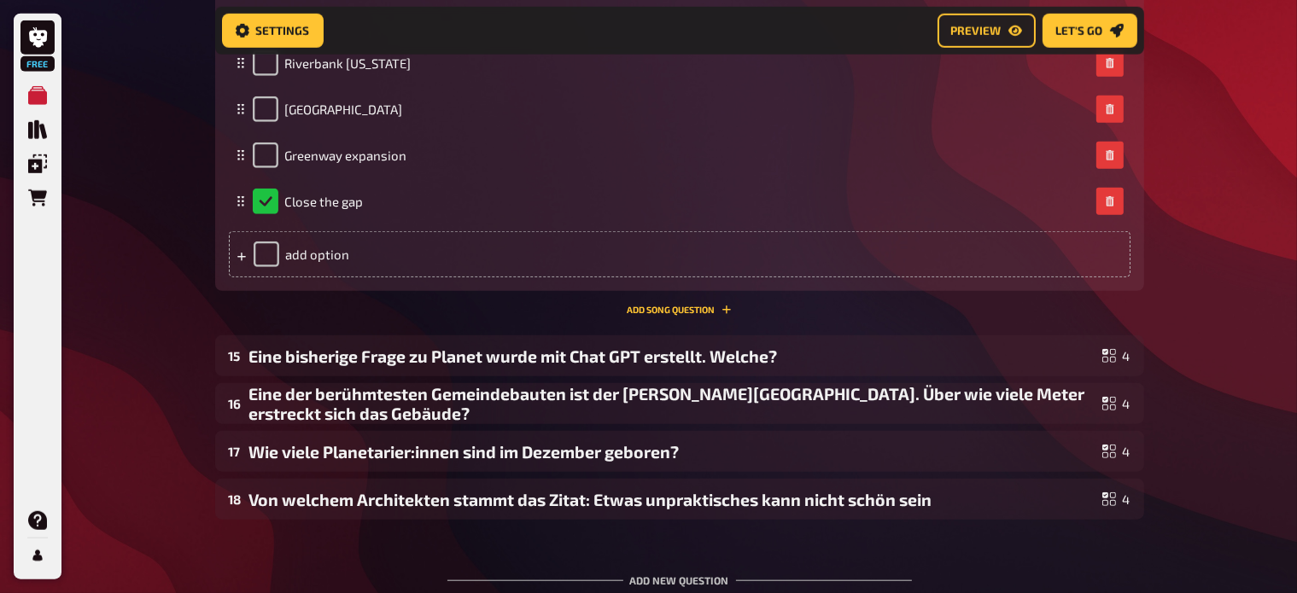
scroll to position [7987, 0]
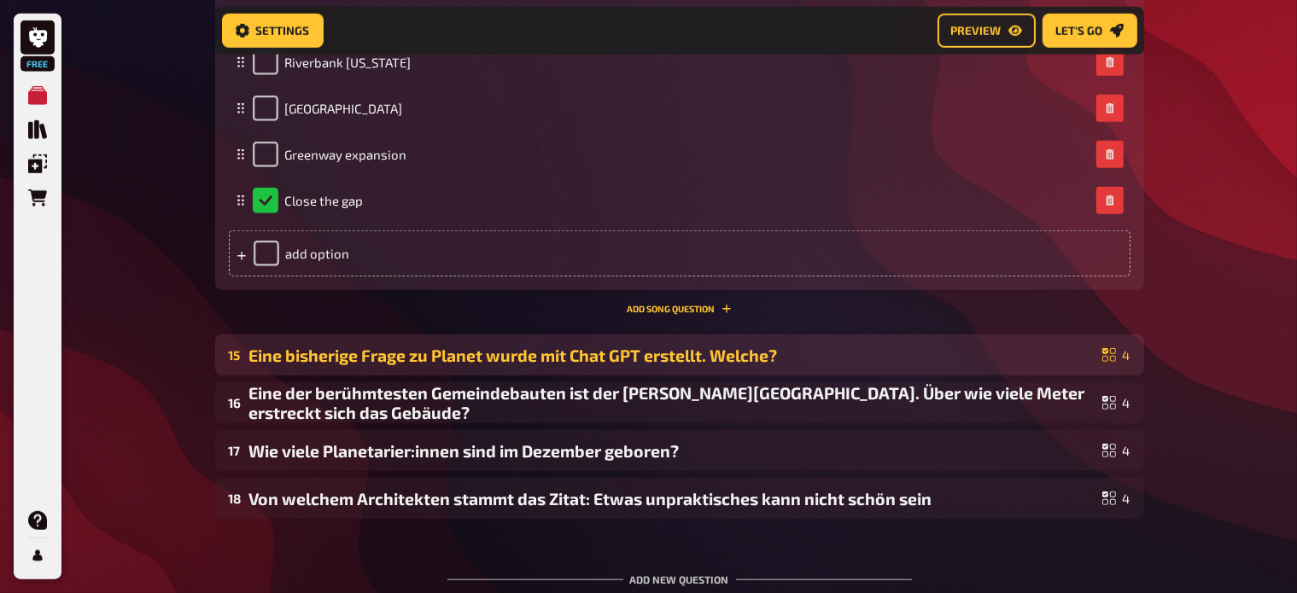
click at [371, 355] on div "Eine bisherige Frage zu Planet wurde mit Chat GPT erstellt. Welche?" at bounding box center [672, 356] width 846 height 20
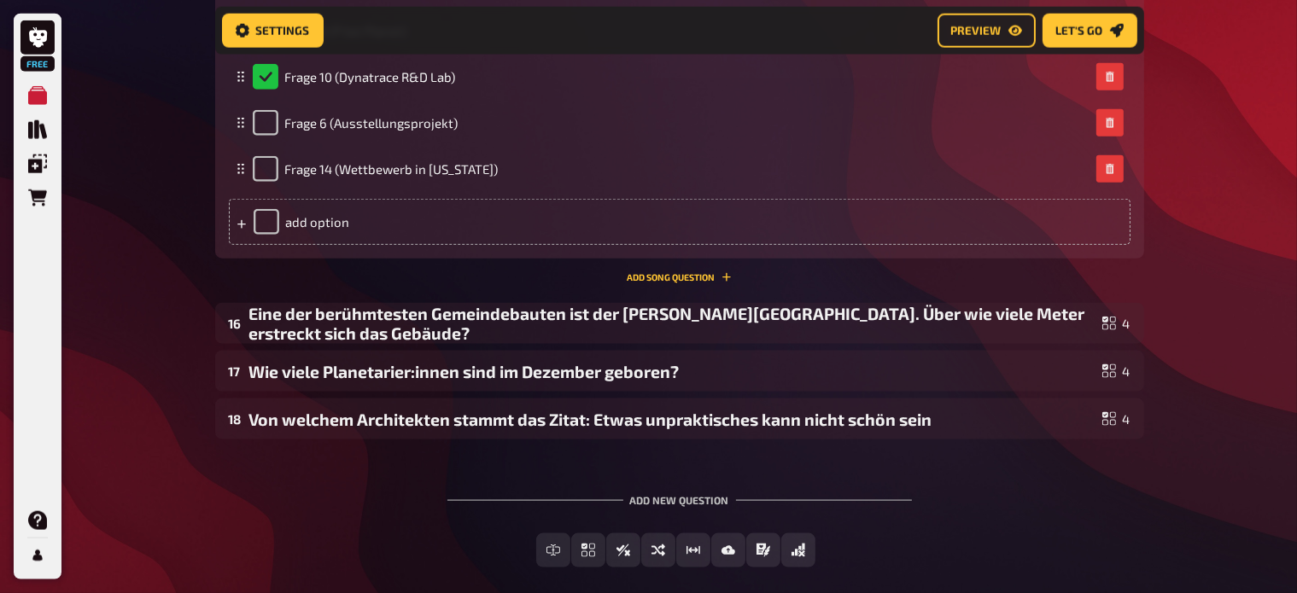
scroll to position [8604, 0]
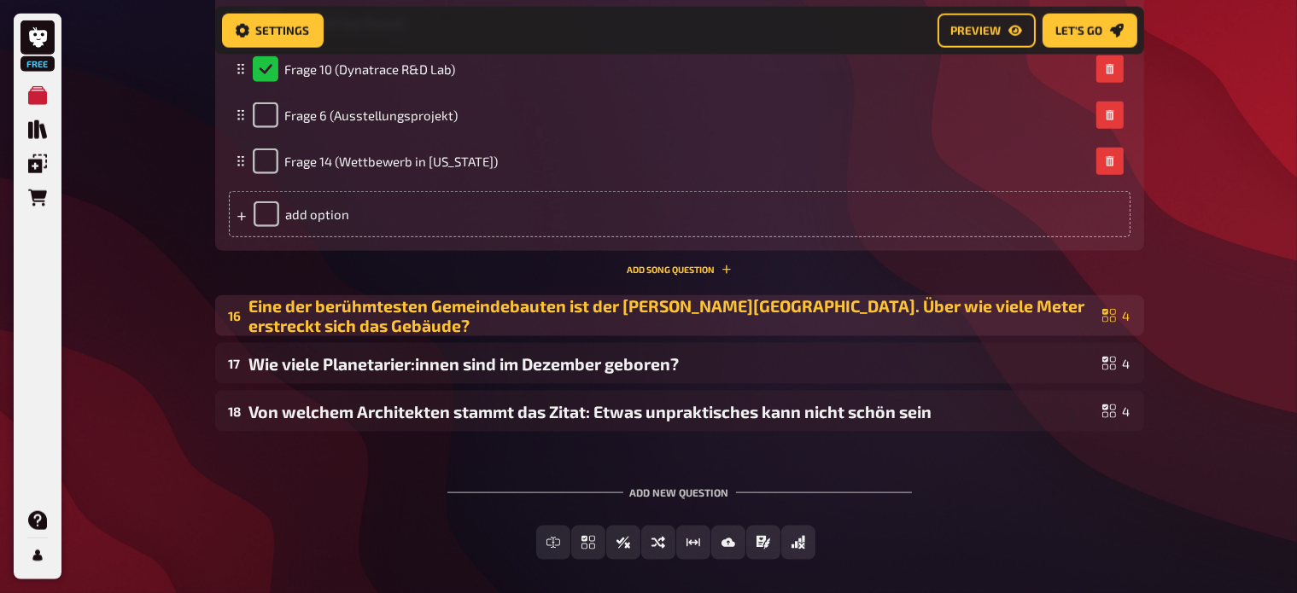
click at [386, 324] on div "Eine der berühmtesten Gemeindebauten ist der Karl-Marx-Hof. Über wie viele Mete…" at bounding box center [672, 315] width 846 height 39
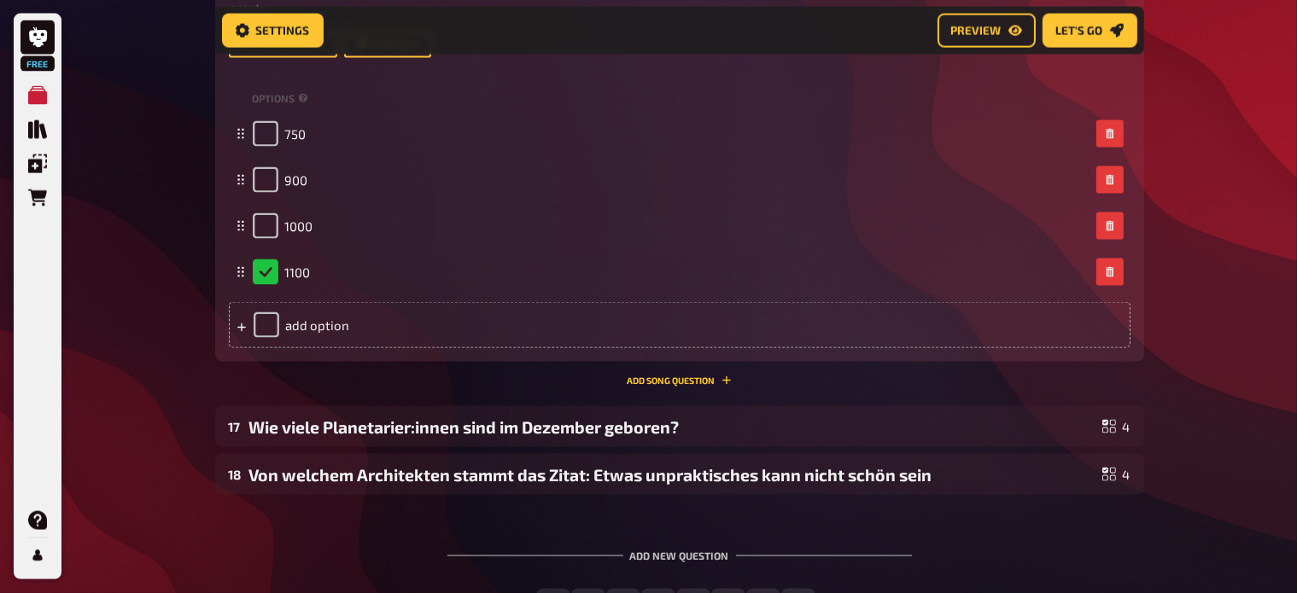
scroll to position [9073, 0]
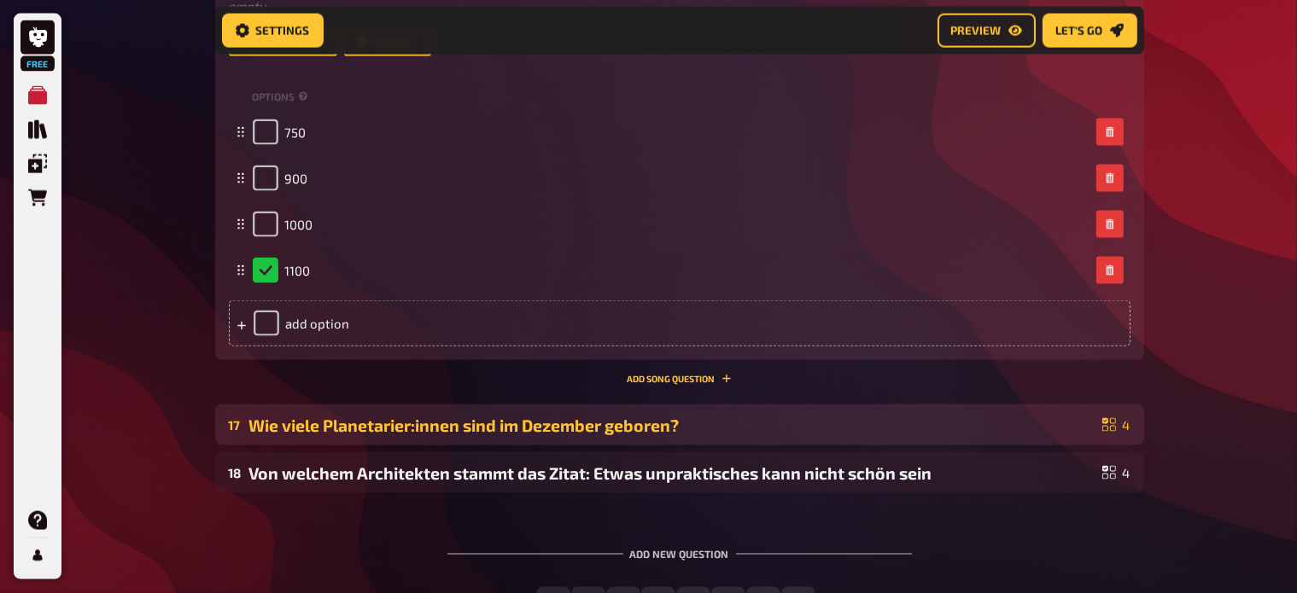
click at [335, 426] on div "Wie viele Planetarier:innen sind im Dezember geboren?" at bounding box center [672, 426] width 846 height 20
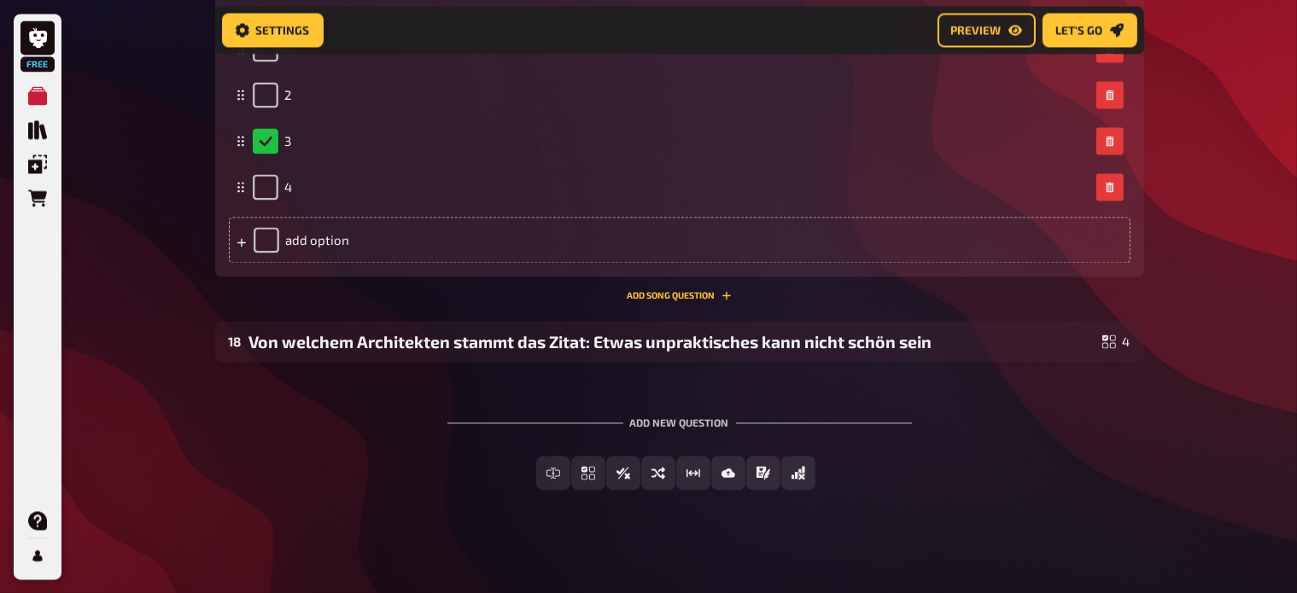
scroll to position [9738, 0]
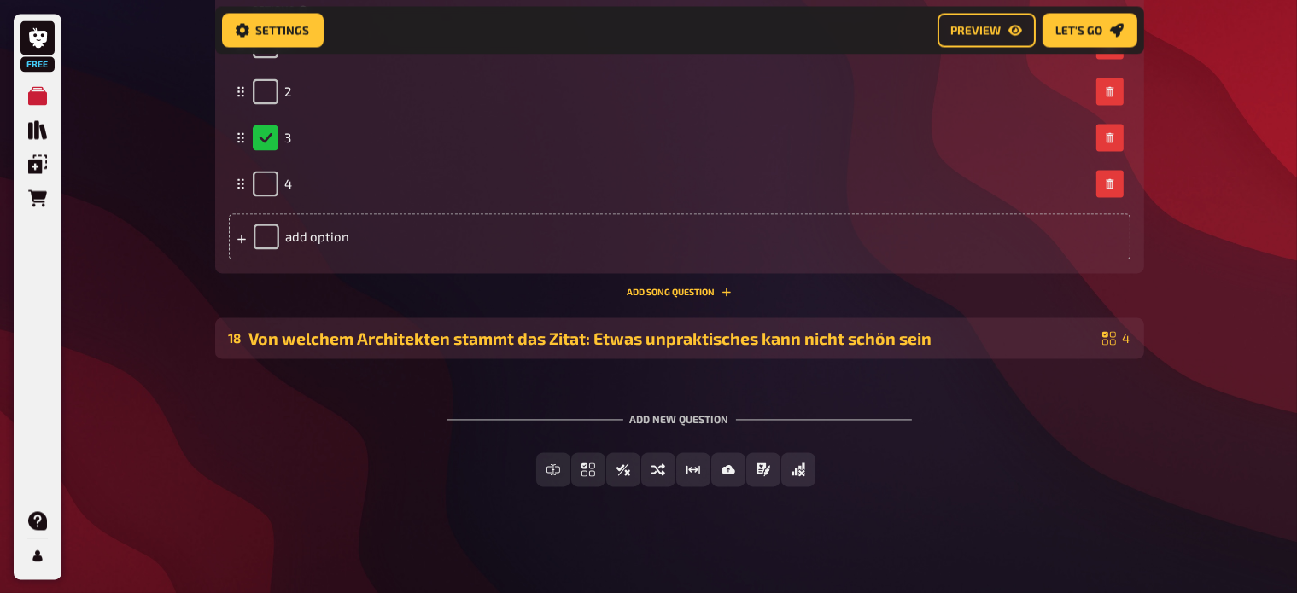
click at [365, 341] on div "Von welchem Architekten stammt das Zitat: Etwas unpraktisches kann nicht schön …" at bounding box center [672, 339] width 846 height 20
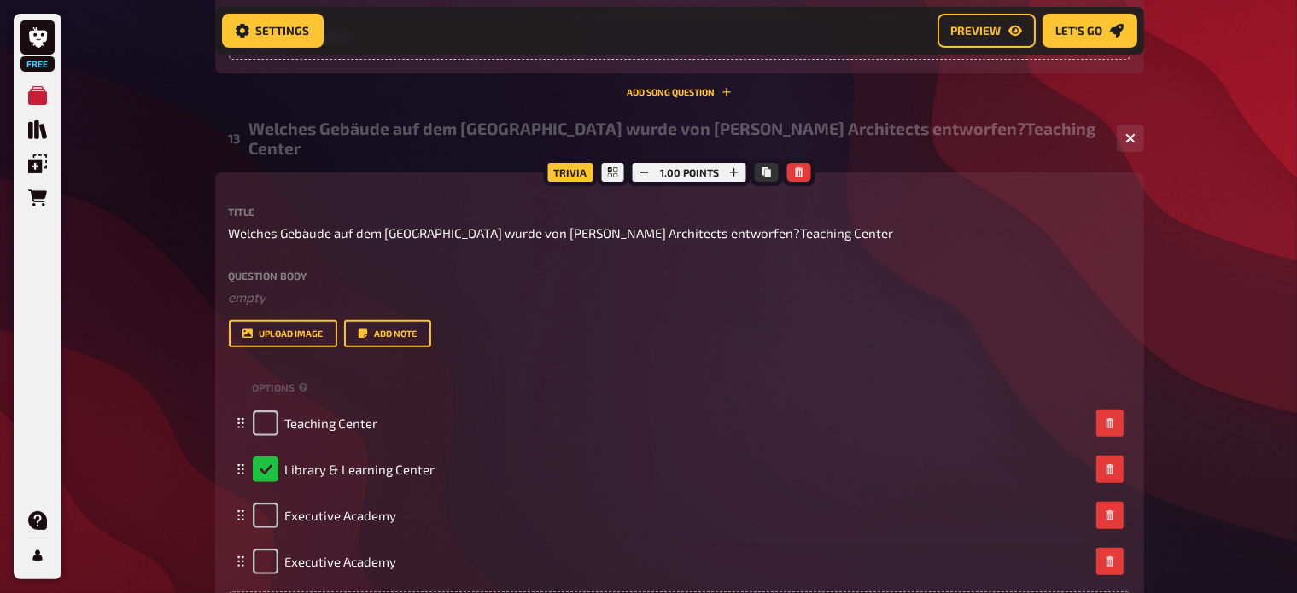
scroll to position [7050, 0]
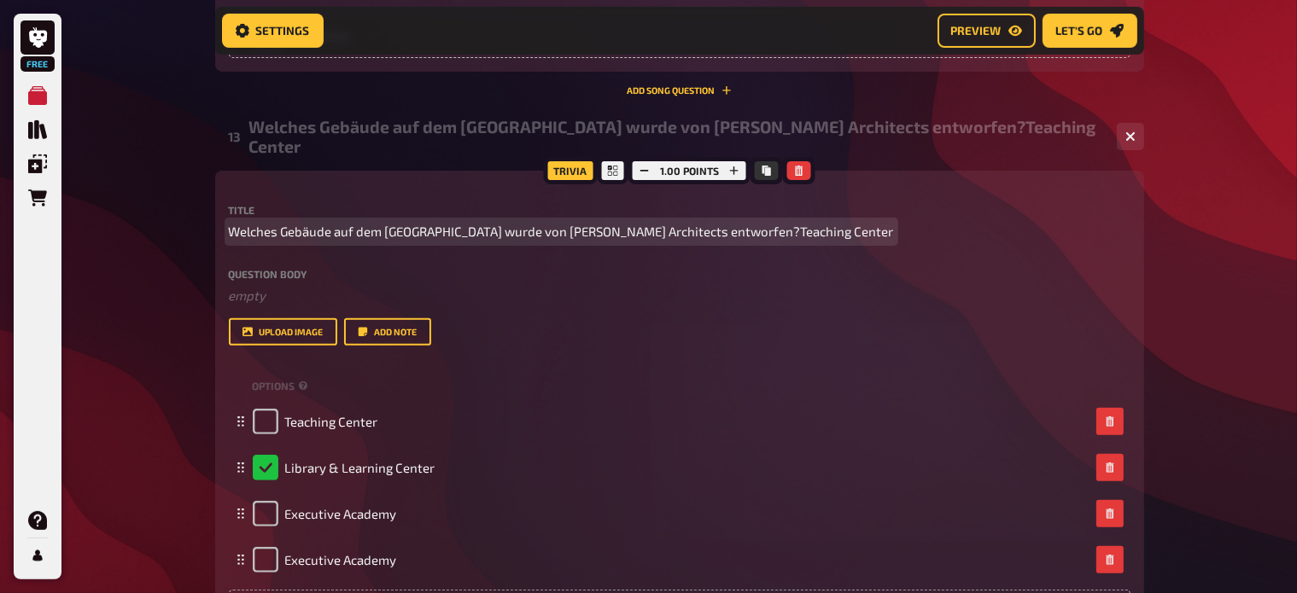
click at [826, 227] on span "Welches Gebäude auf dem WU Campus Wien wurde von Zaha Hadid Architects entworfe…" at bounding box center [561, 232] width 665 height 20
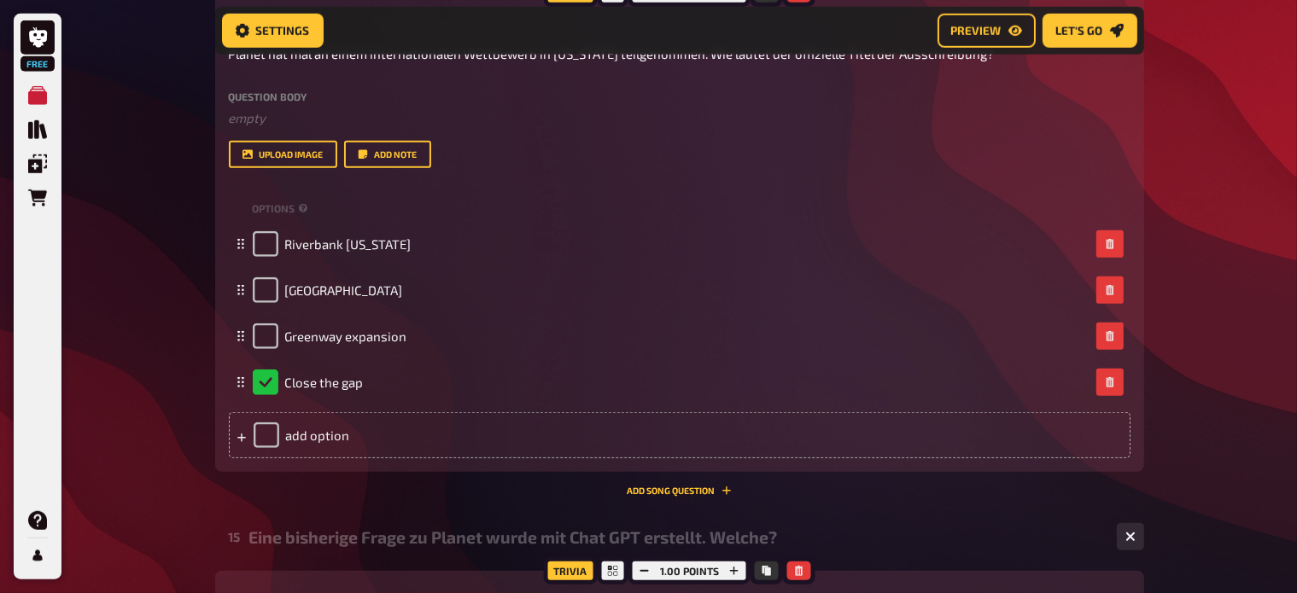
scroll to position [7804, 0]
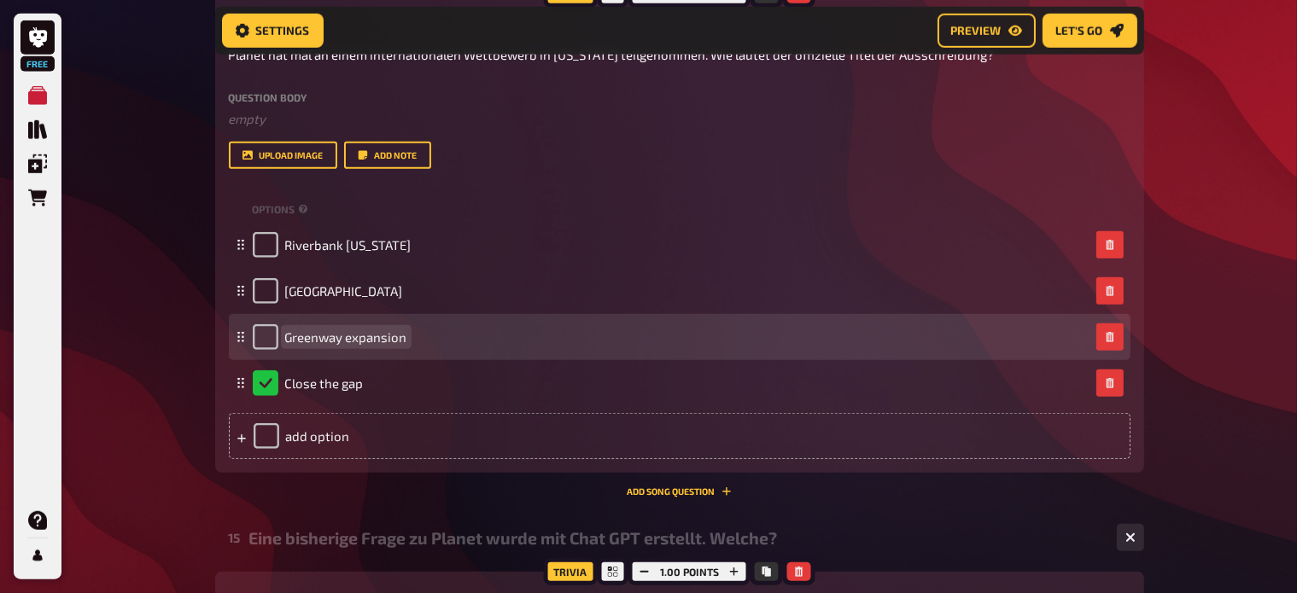
click at [405, 340] on span "Greenway expansion" at bounding box center [346, 337] width 122 height 15
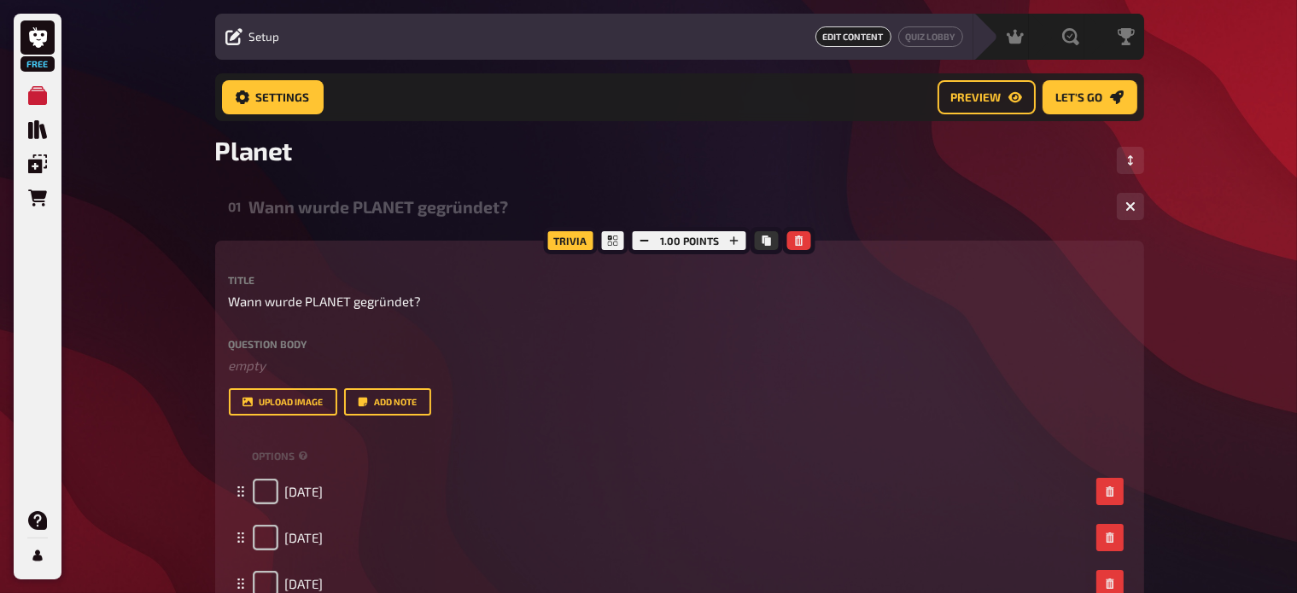
scroll to position [0, 0]
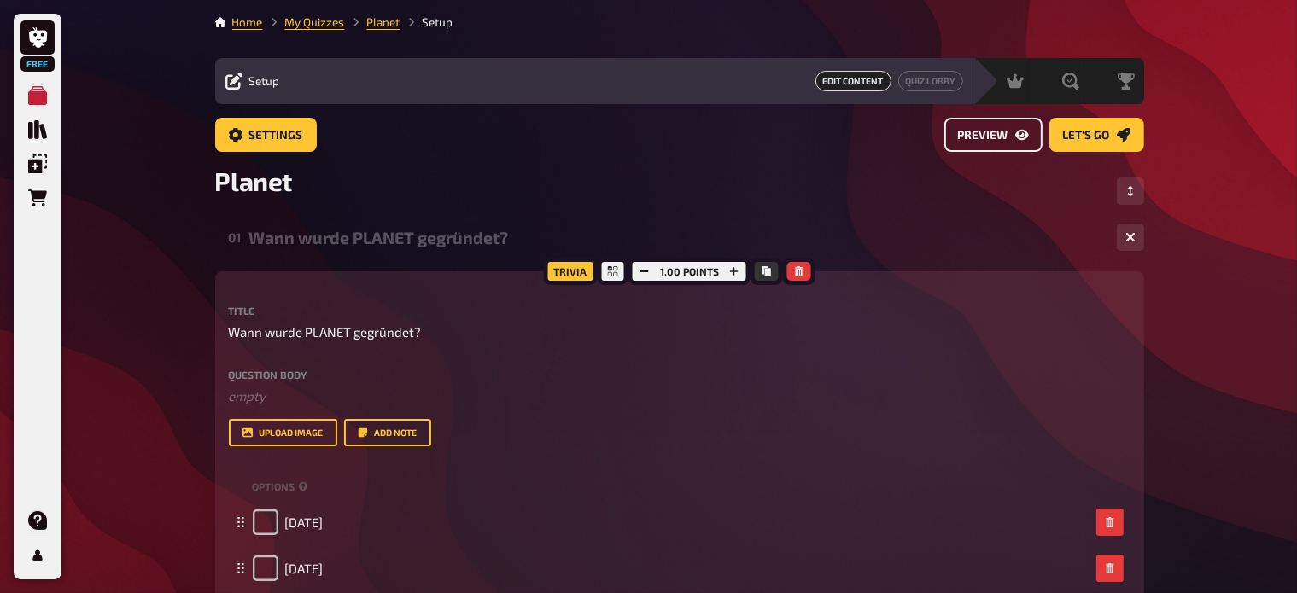
click at [983, 140] on span "Preview" at bounding box center [983, 136] width 50 height 12
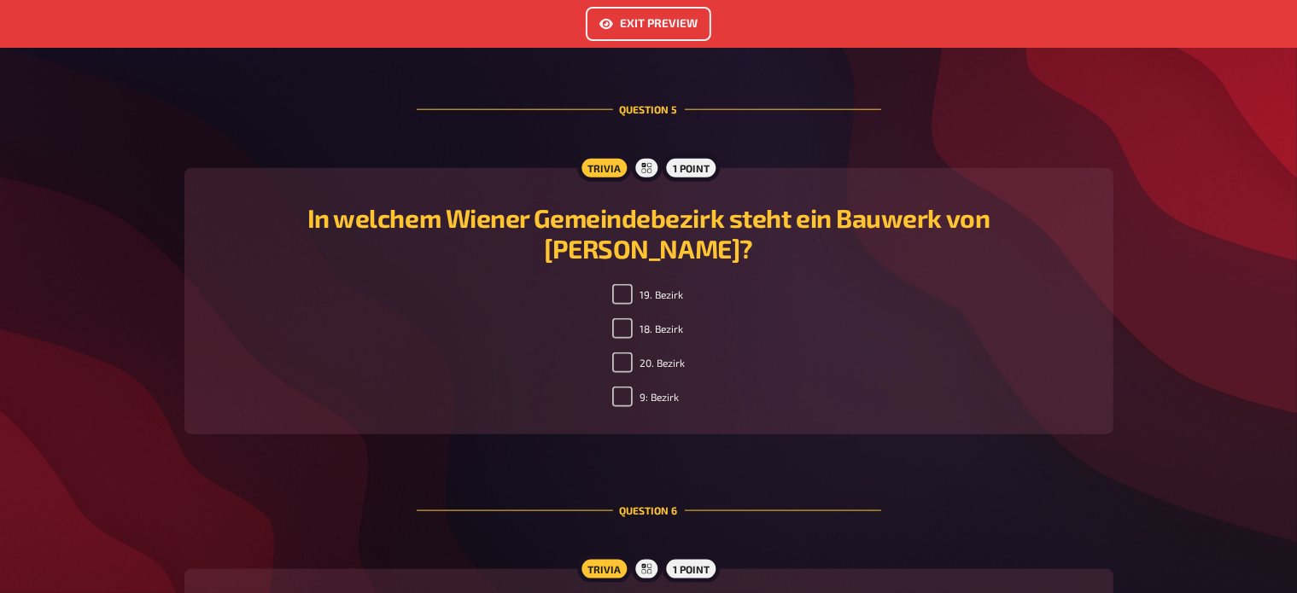
scroll to position [1998, 0]
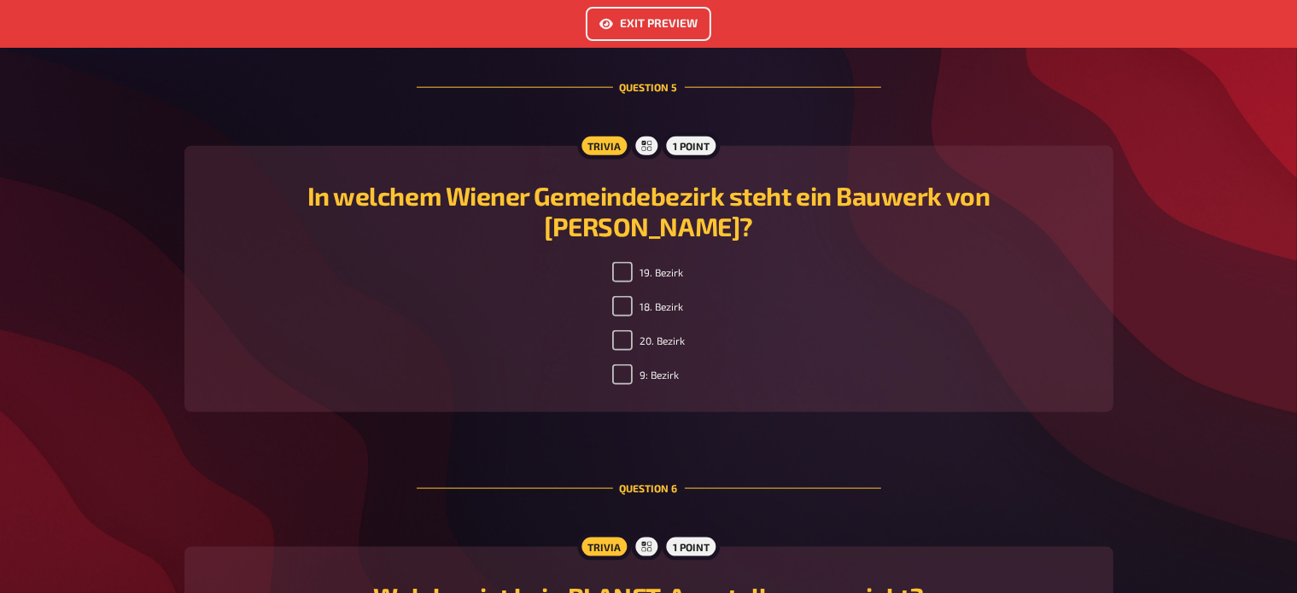
click at [625, 38] on button "Exit Preview" at bounding box center [648, 24] width 125 height 34
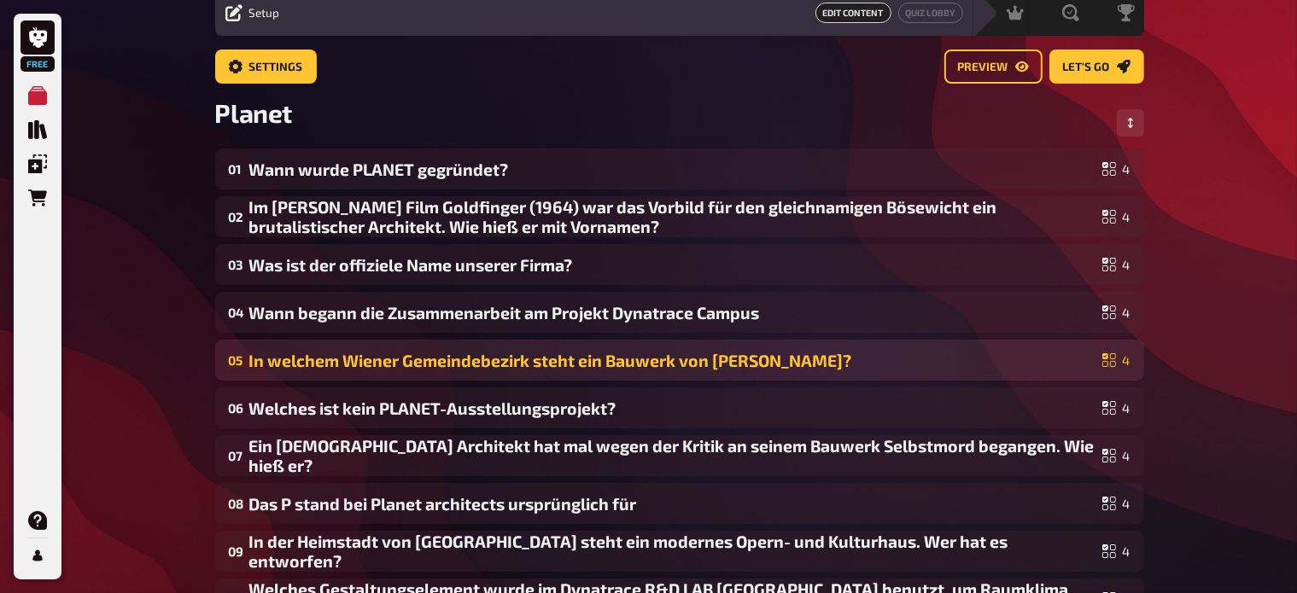
click at [424, 354] on div "In welchem Wiener Gemeindebezirk steht ein Bauwerk von Friedensreich Hundertwas…" at bounding box center [672, 361] width 846 height 20
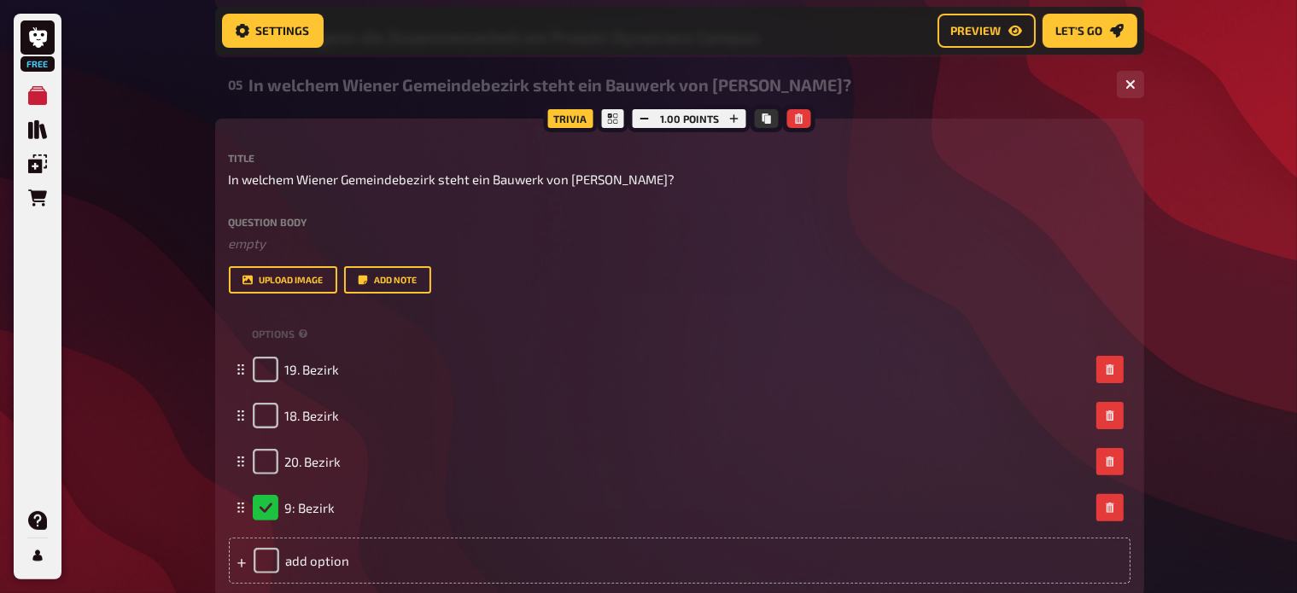
scroll to position [359, 0]
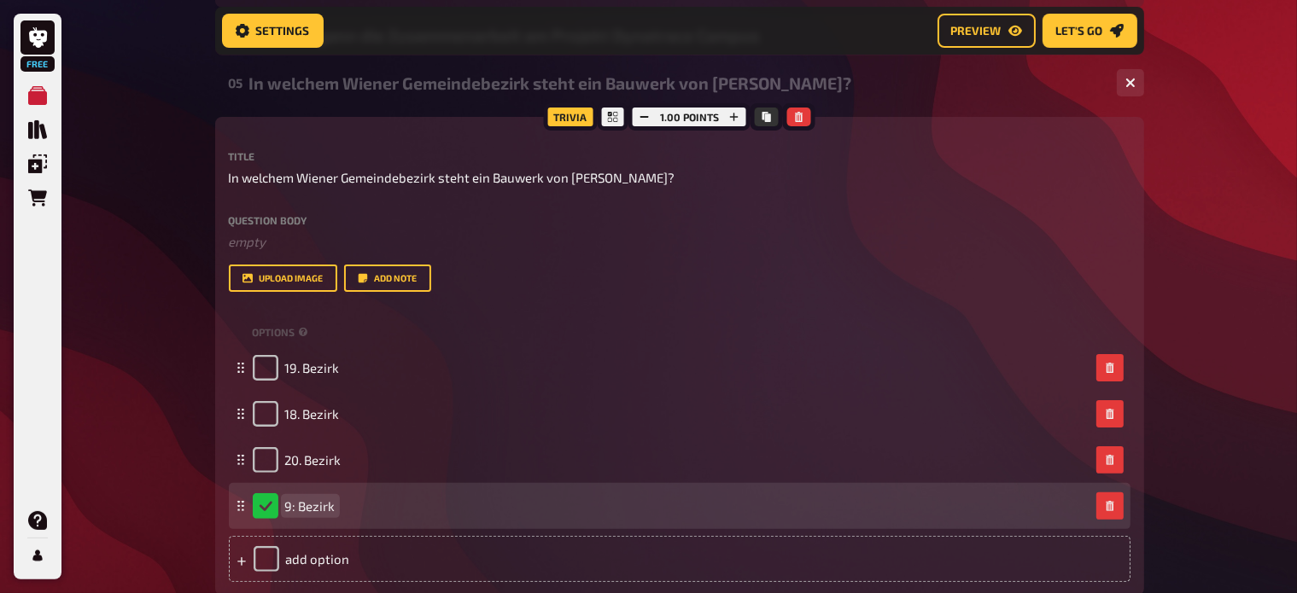
click at [294, 504] on span "9: Bezirk" at bounding box center [310, 506] width 50 height 15
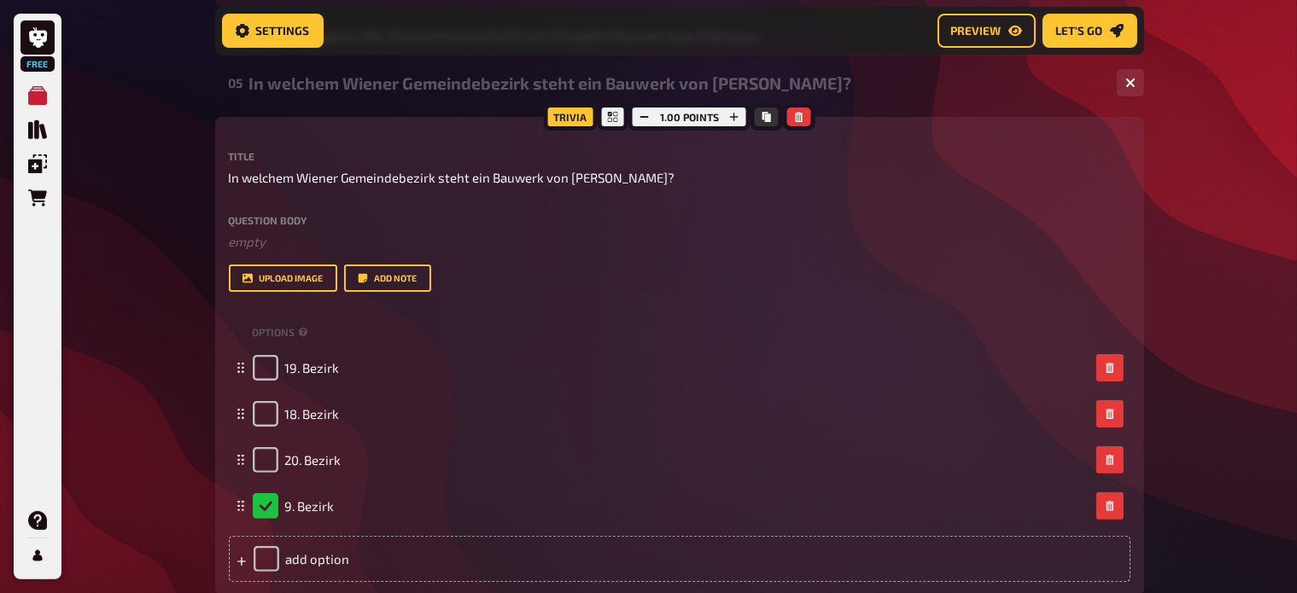
click at [189, 375] on div "Free My Quizzes Quiz Library Overlays Orders Help Profile Home My Quizzes Plane…" at bounding box center [648, 567] width 1297 height 1852
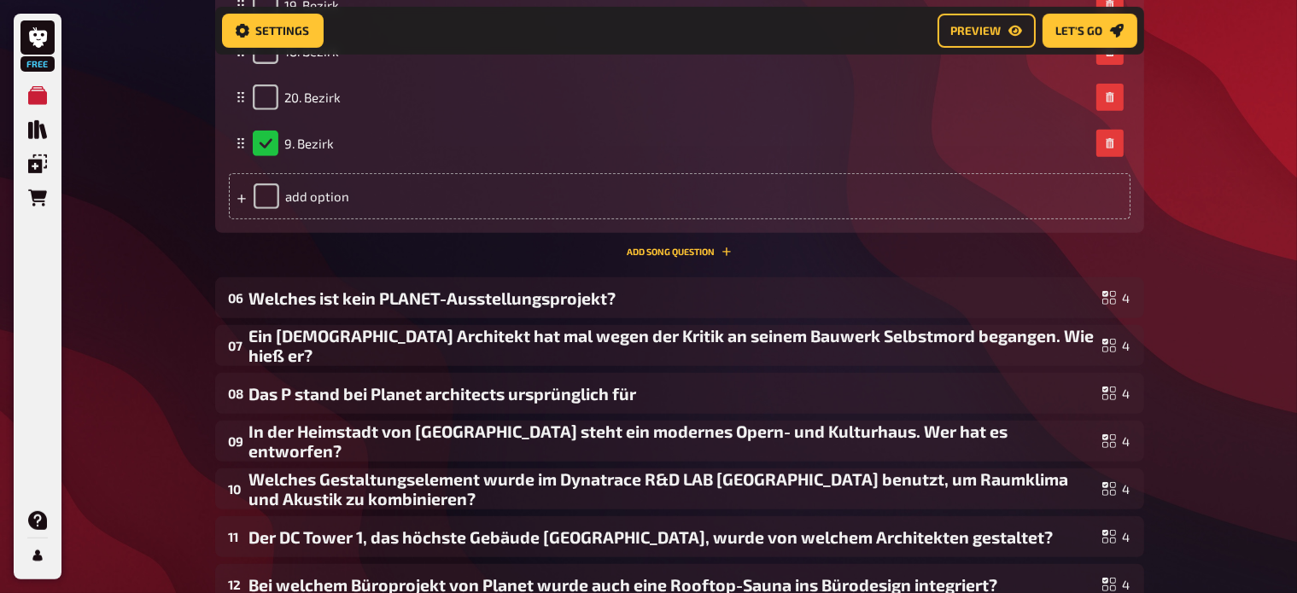
scroll to position [723, 0]
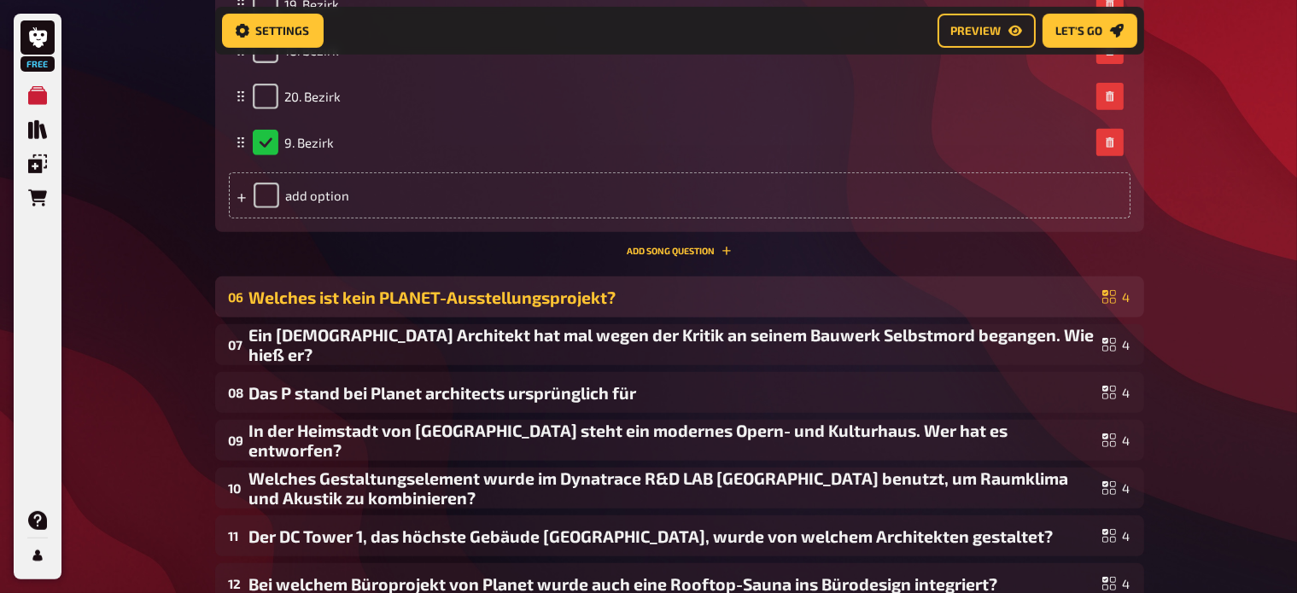
click at [335, 306] on div "Welches ist kein PLANET-Ausstellungsprojekt?" at bounding box center [672, 298] width 846 height 20
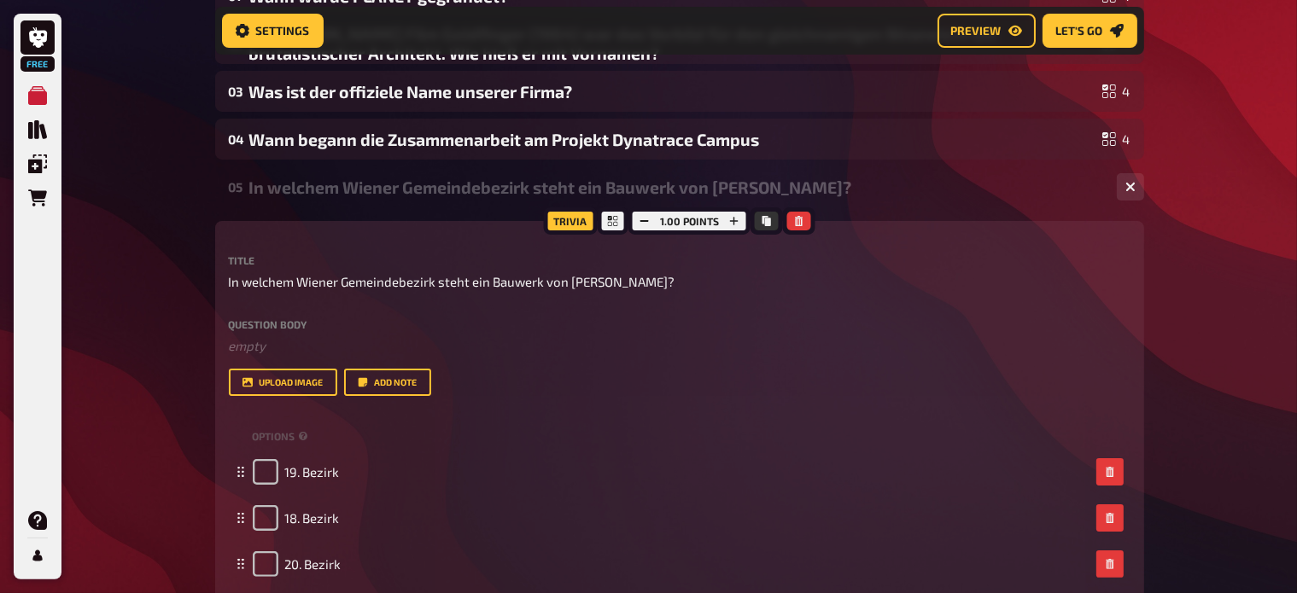
scroll to position [0, 0]
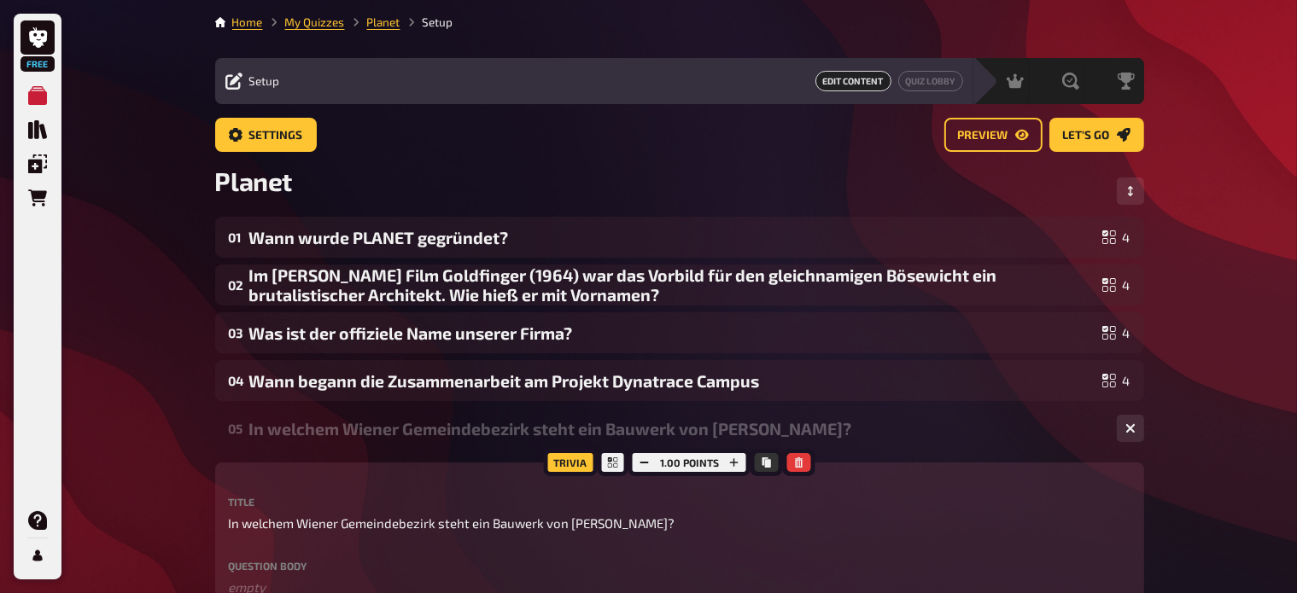
click at [349, 429] on div "In welchem Wiener Gemeindebezirk steht ein Bauwerk von Friedensreich Hundertwas…" at bounding box center [676, 429] width 854 height 20
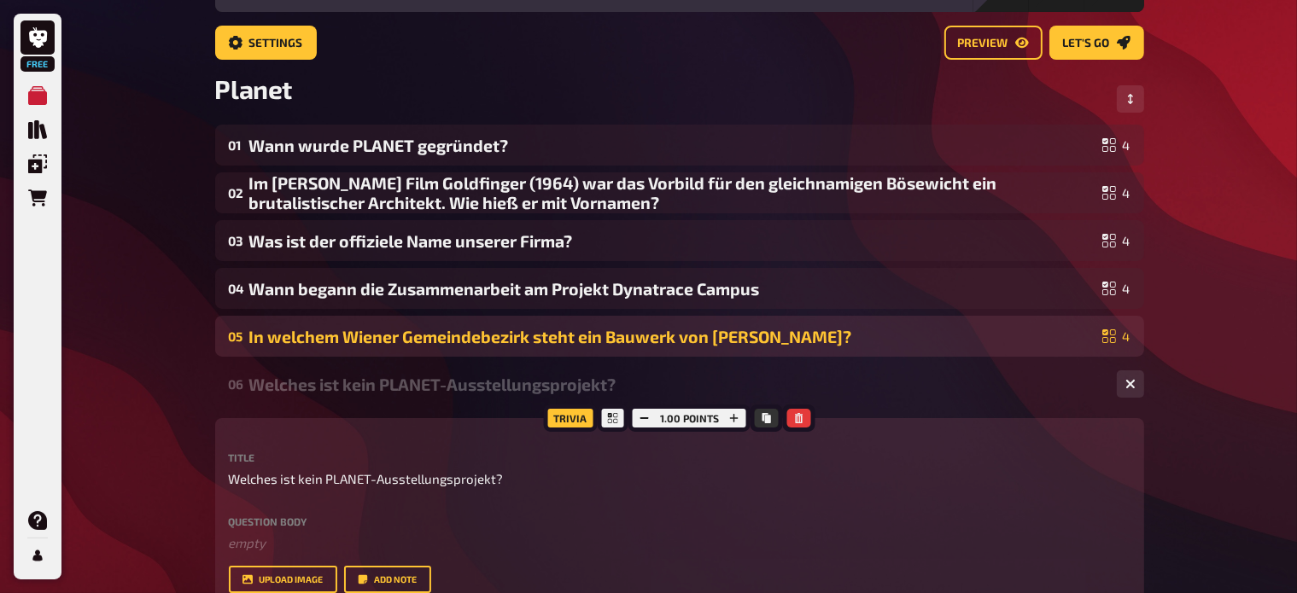
scroll to position [97, 0]
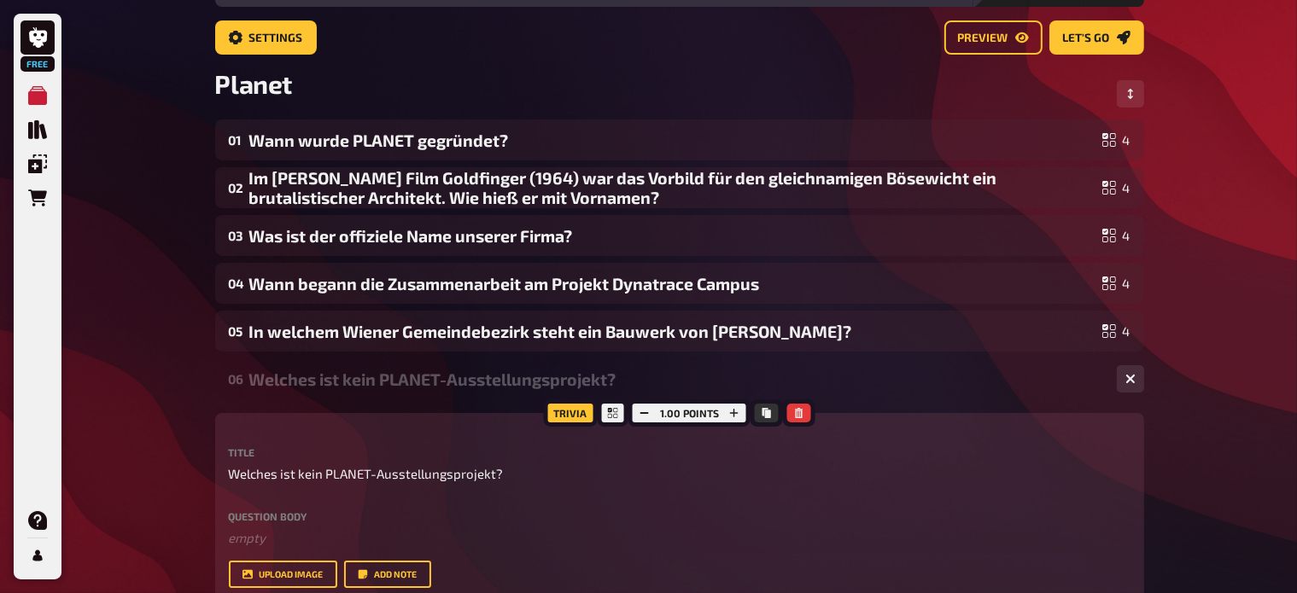
click at [354, 376] on div "Welches ist kein PLANET-Ausstellungsprojekt?" at bounding box center [676, 380] width 854 height 20
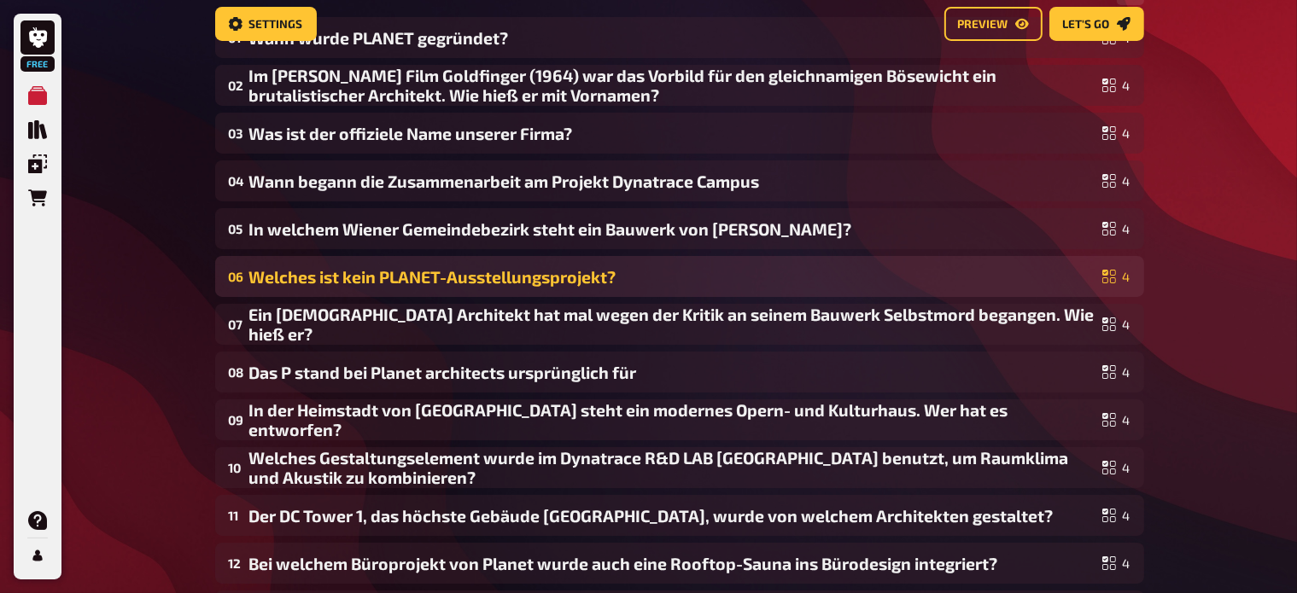
scroll to position [0, 0]
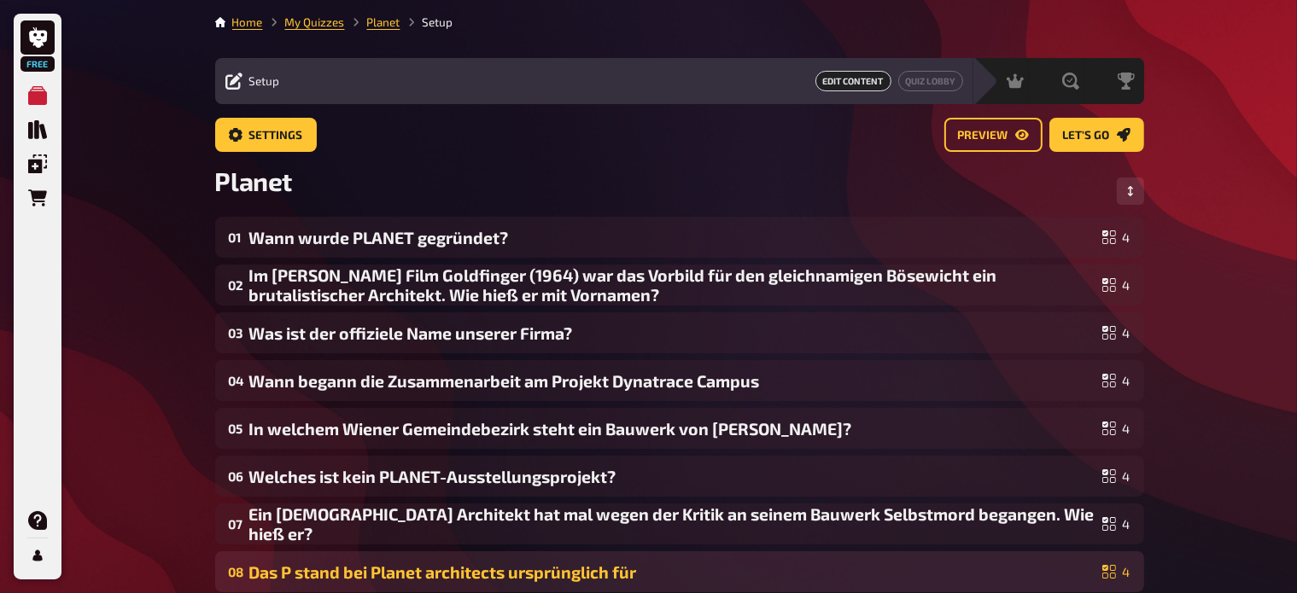
drag, startPoint x: 354, startPoint y: 376, endPoint x: 455, endPoint y: 573, distance: 221.4
